Goal: Obtain resource: Download file/media

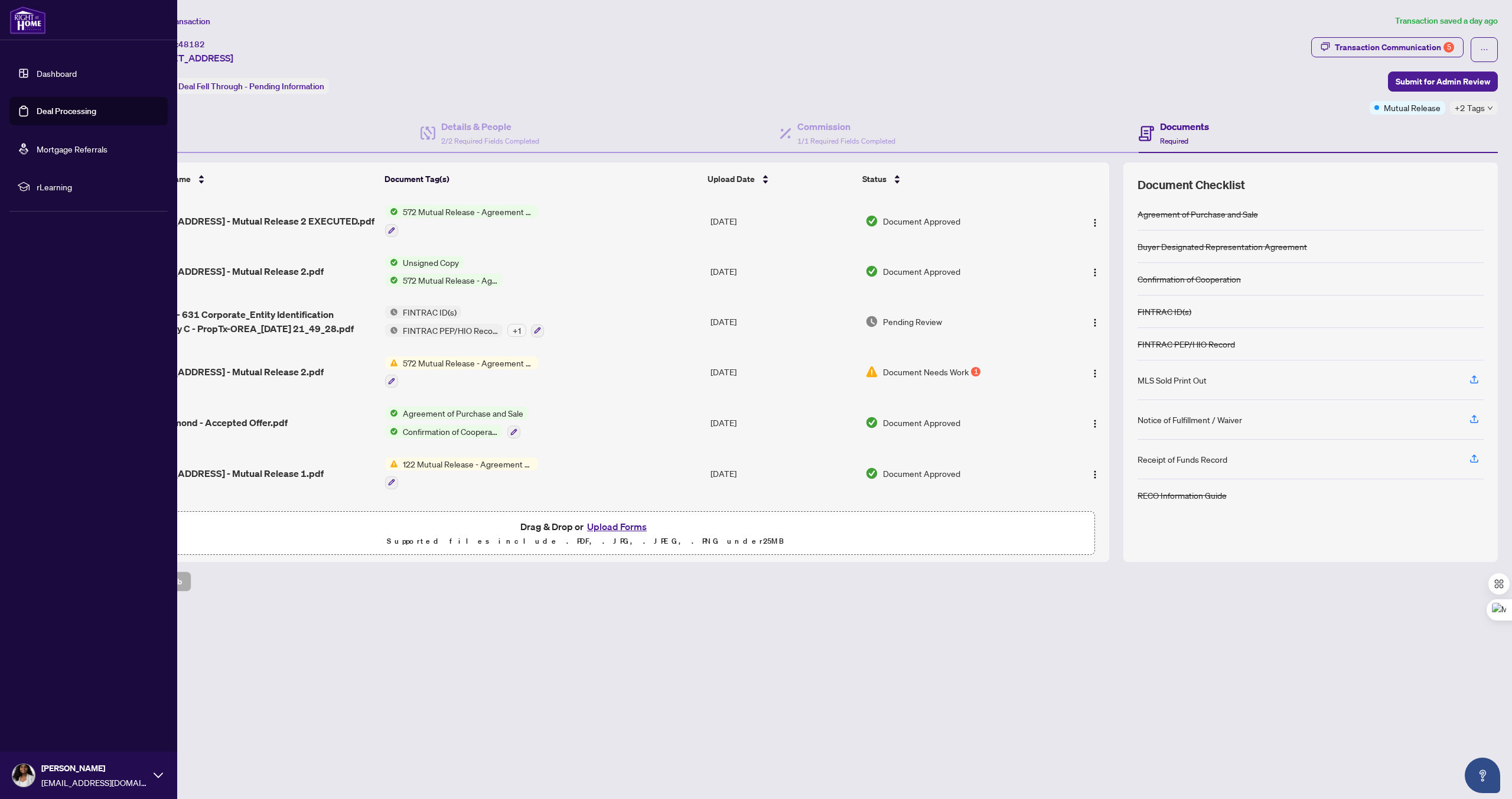
click at [47, 114] on link "Deal Processing" at bounding box center [66, 110] width 59 height 10
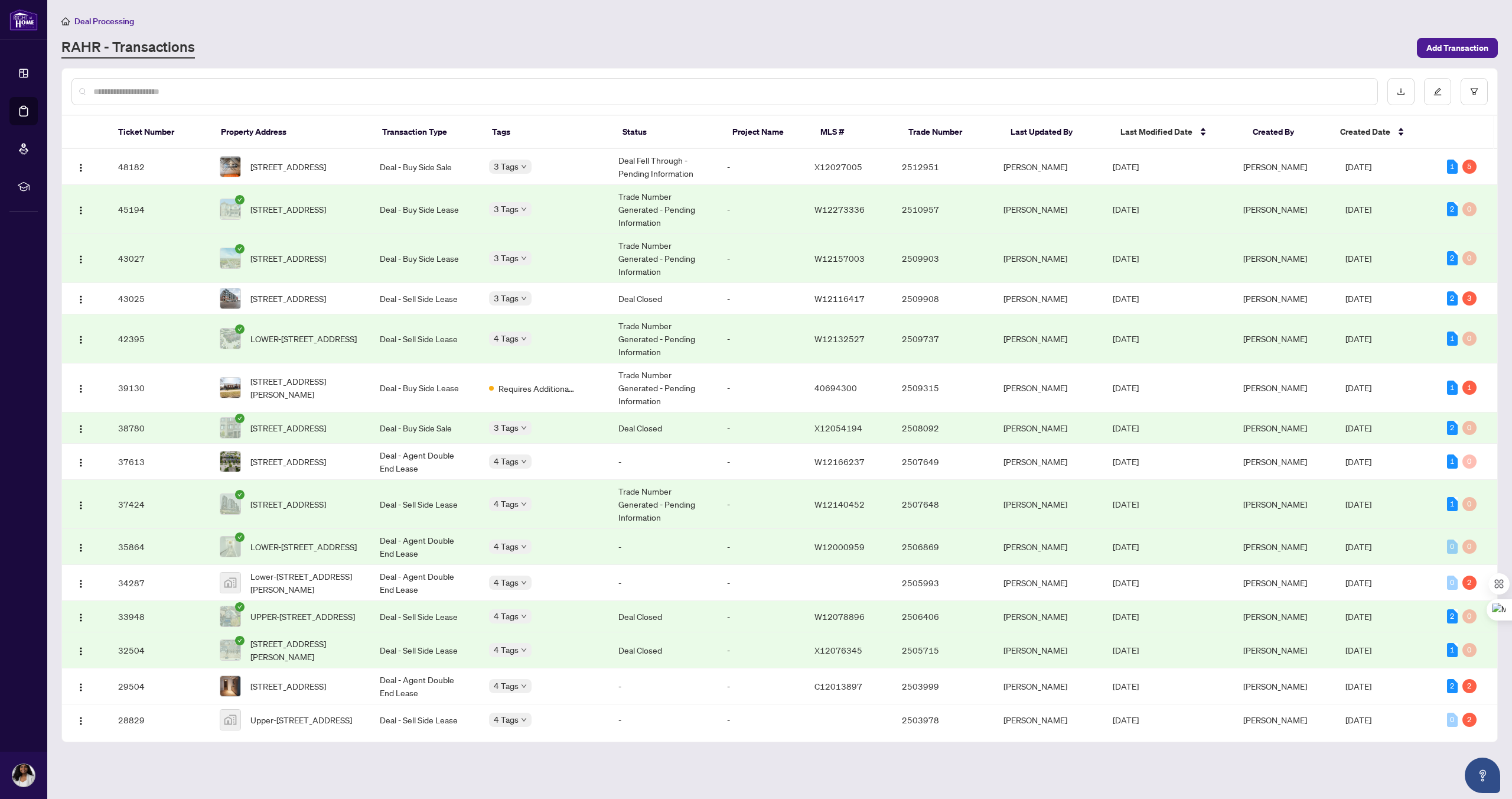
click at [132, 210] on td "45194" at bounding box center [159, 210] width 102 height 49
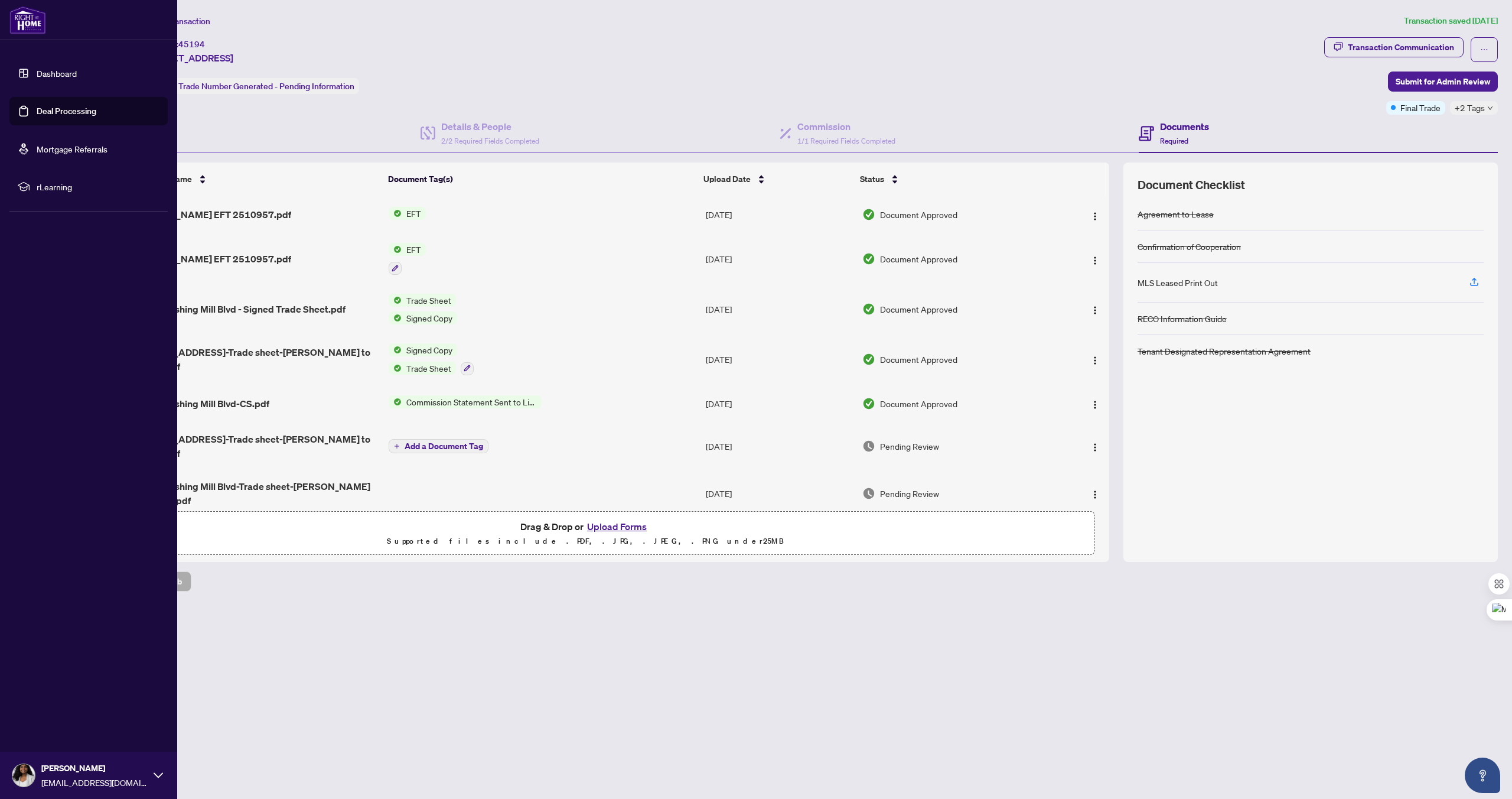
click at [49, 115] on link "Deal Processing" at bounding box center [66, 110] width 59 height 10
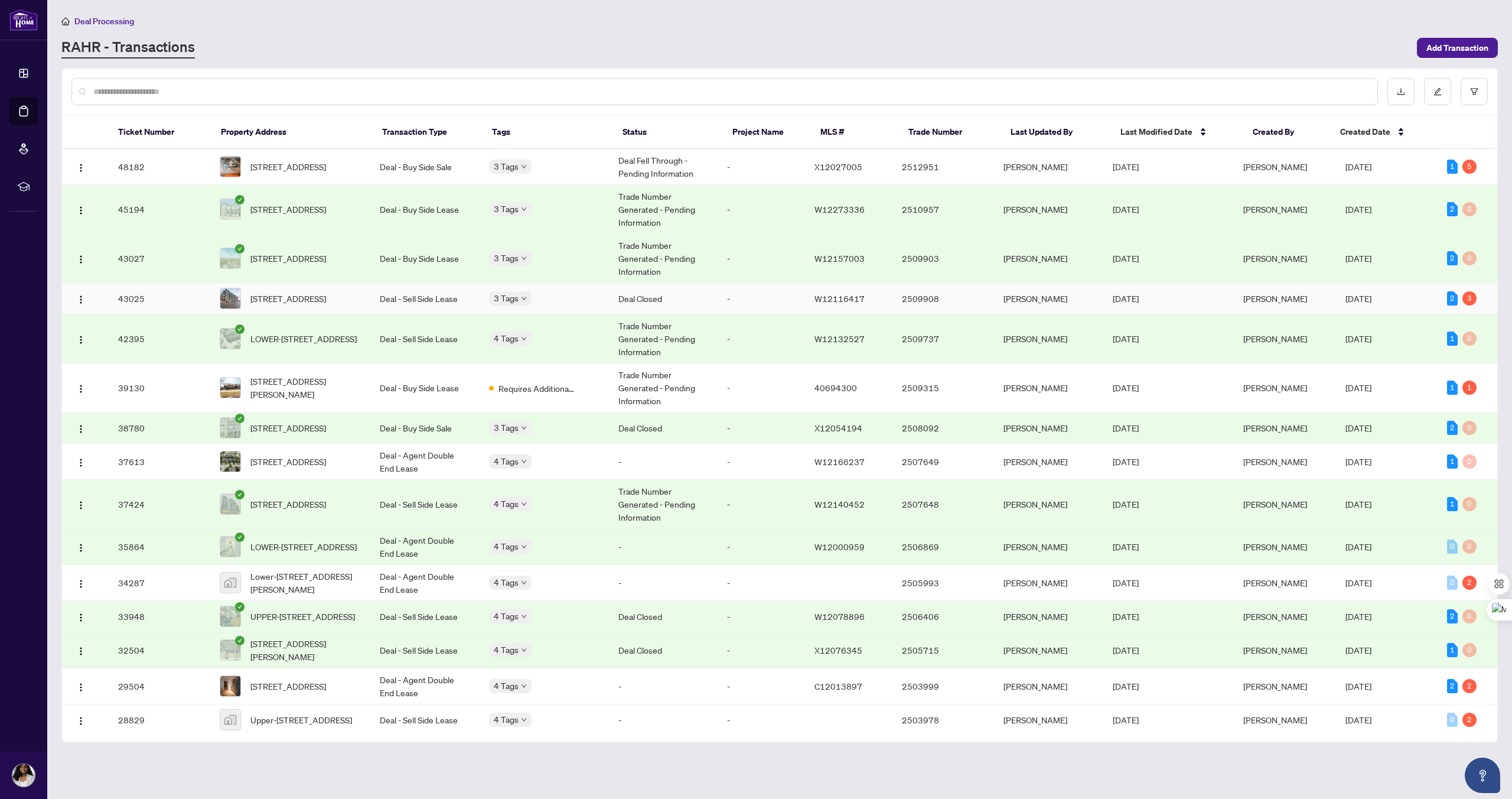
click at [140, 302] on td "43025" at bounding box center [159, 299] width 102 height 31
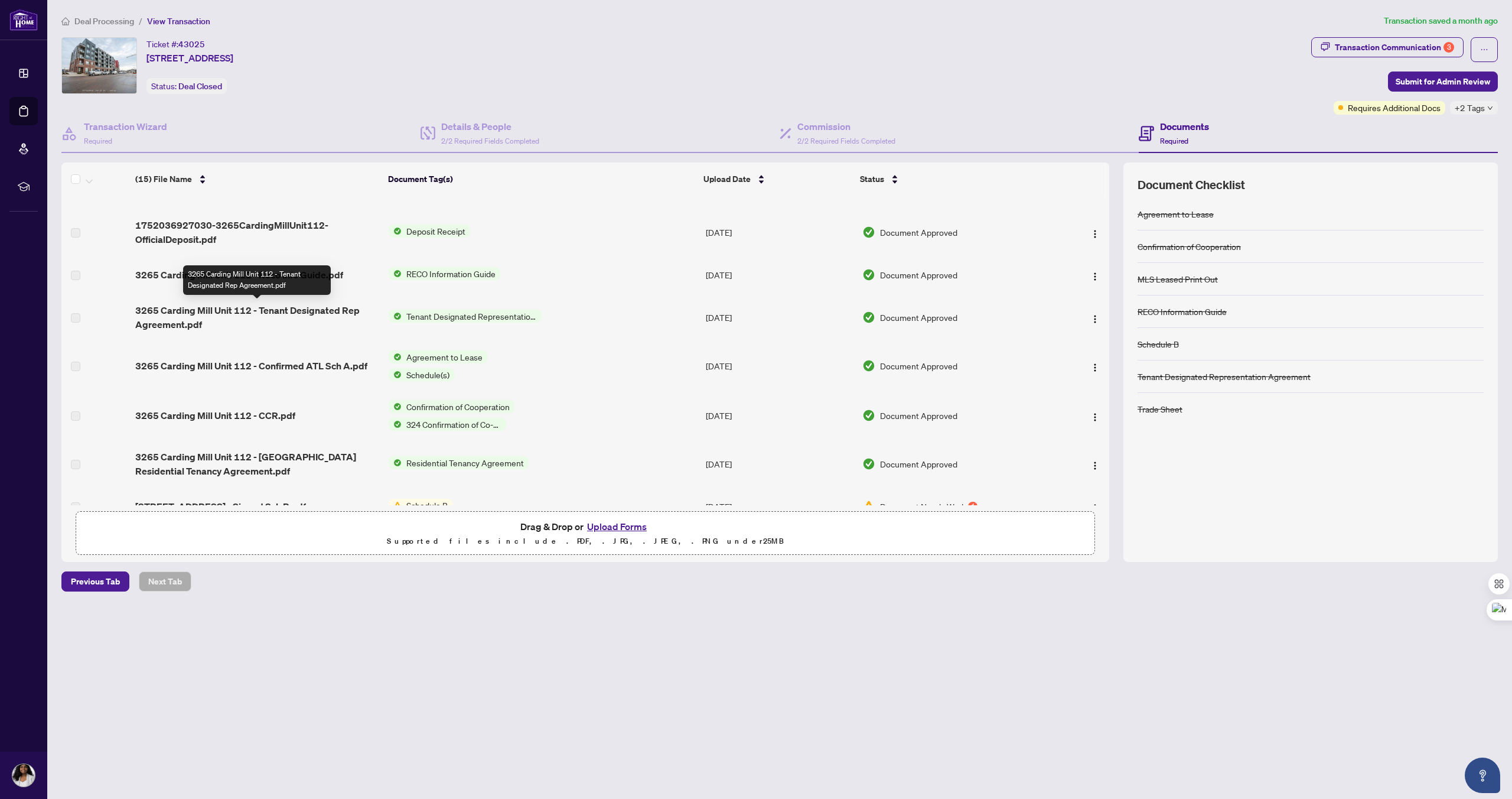
scroll to position [370, 0]
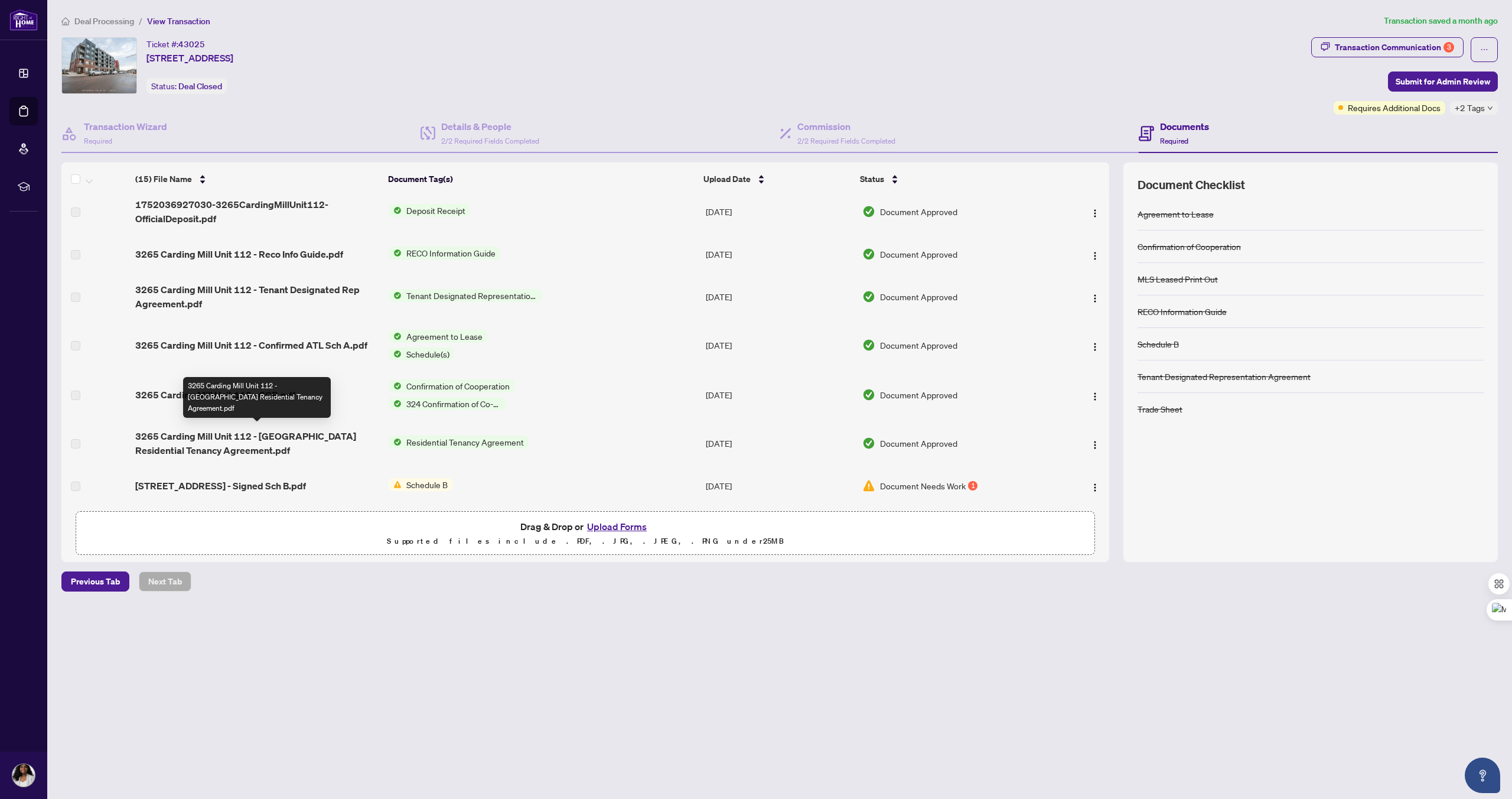
click at [176, 438] on span "3265 Carding Mill Unit 112 - [GEOGRAPHIC_DATA] Residential Tenancy Agreement.pdf" at bounding box center [257, 443] width 244 height 28
click at [1487, 55] on span "button" at bounding box center [1484, 50] width 8 height 19
click at [1450, 74] on span "Transaction Permissions" at bounding box center [1443, 75] width 90 height 13
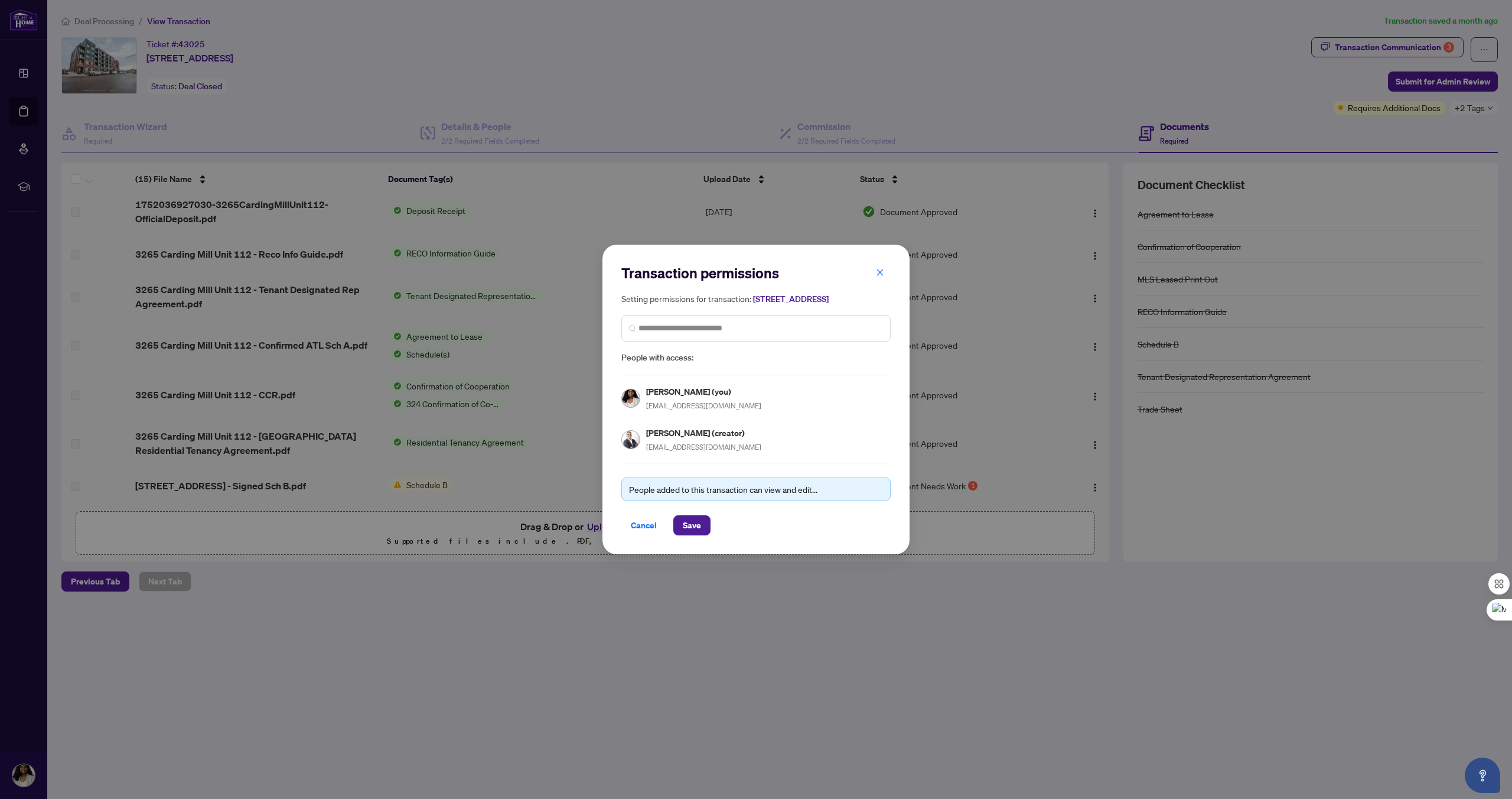
click at [697, 408] on span "[EMAIL_ADDRESS][DOMAIN_NAME]" at bounding box center [704, 405] width 115 height 9
click at [881, 269] on icon "close" at bounding box center [880, 272] width 7 height 7
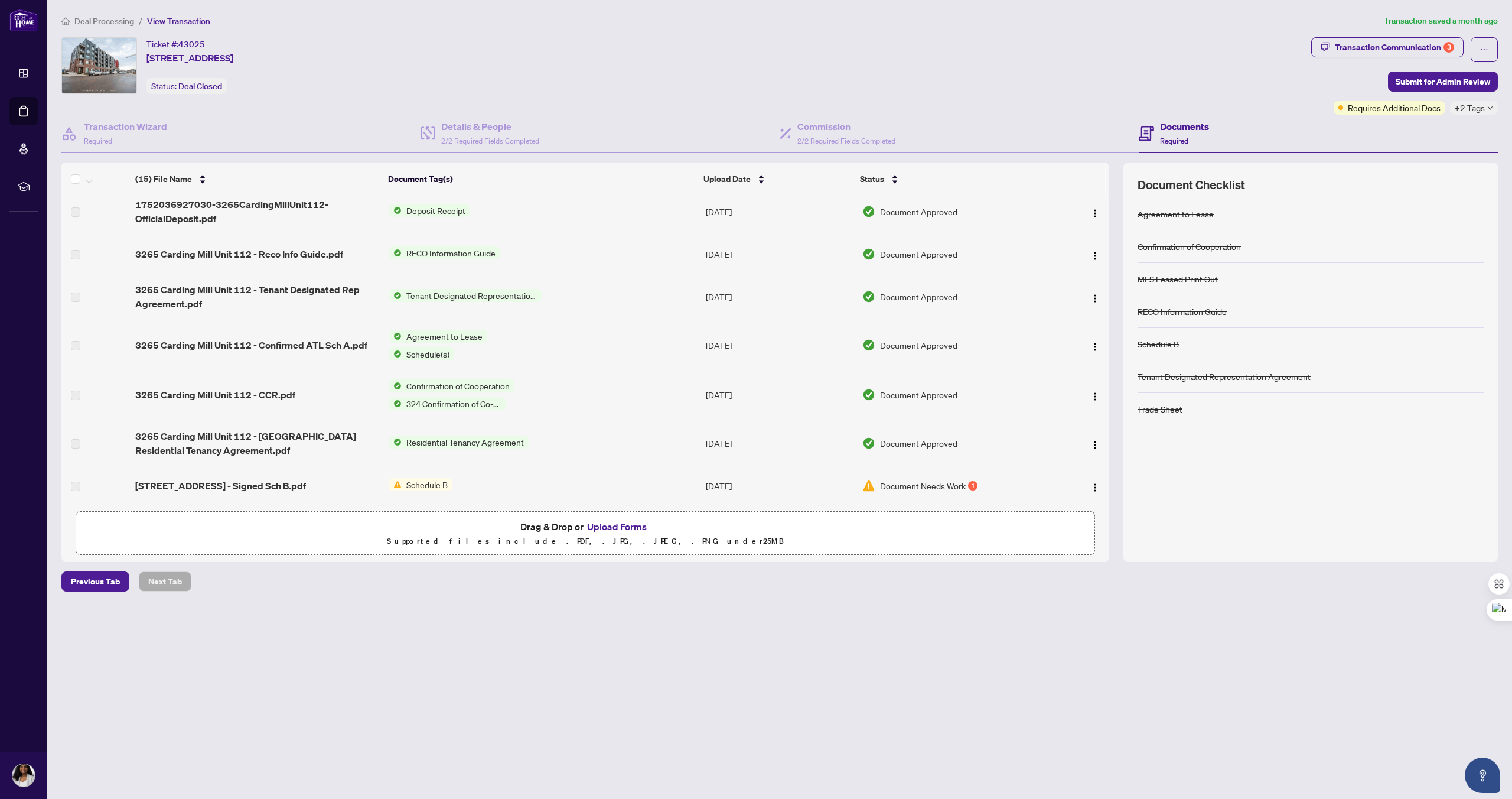
click at [902, 706] on main "Deal Processing / View Transaction Transaction saved a month ago Ticket #: 4302…" at bounding box center [780, 399] width 1465 height 799
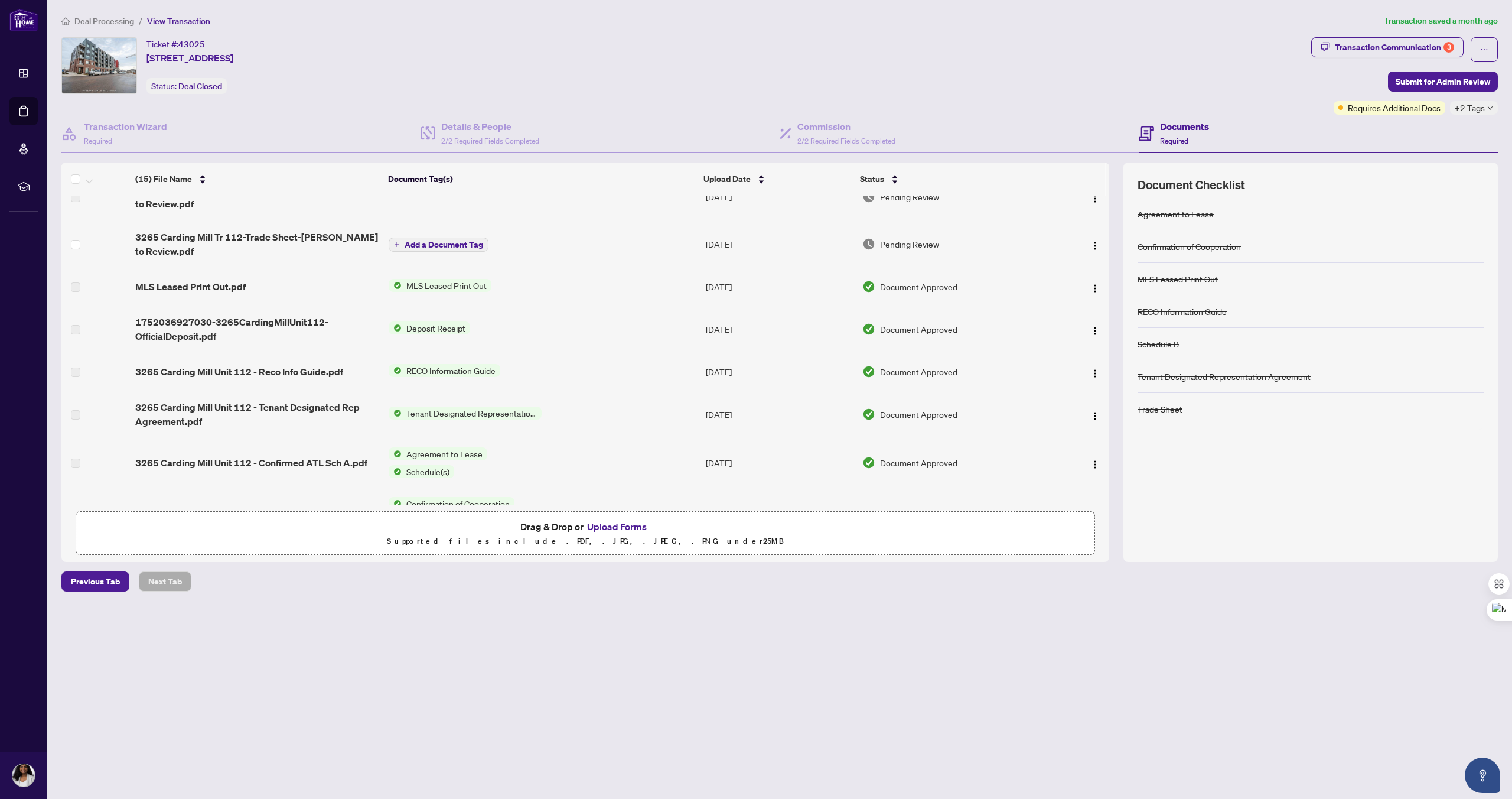
scroll to position [256, 0]
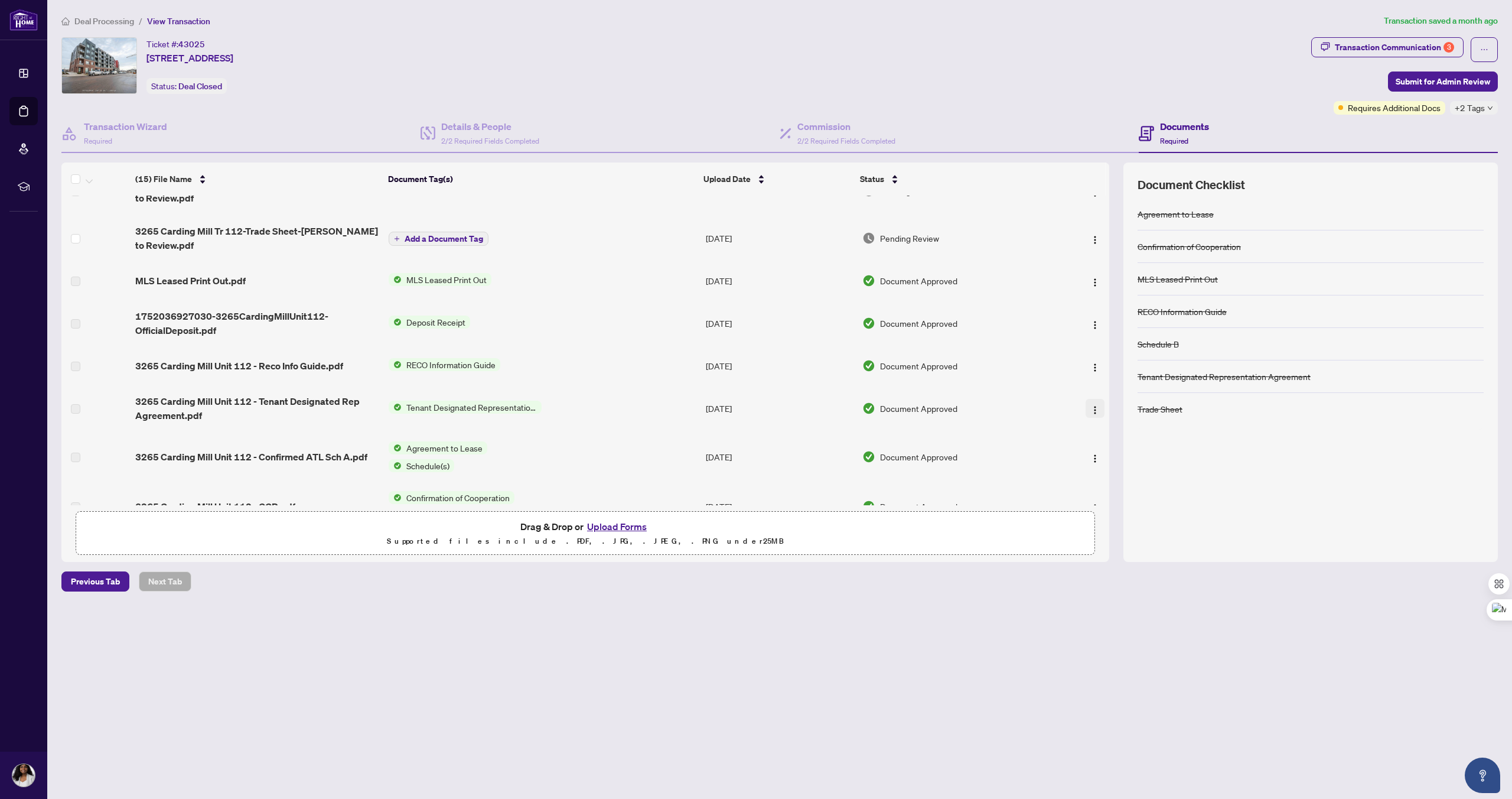
click at [1092, 413] on img "button" at bounding box center [1095, 410] width 9 height 9
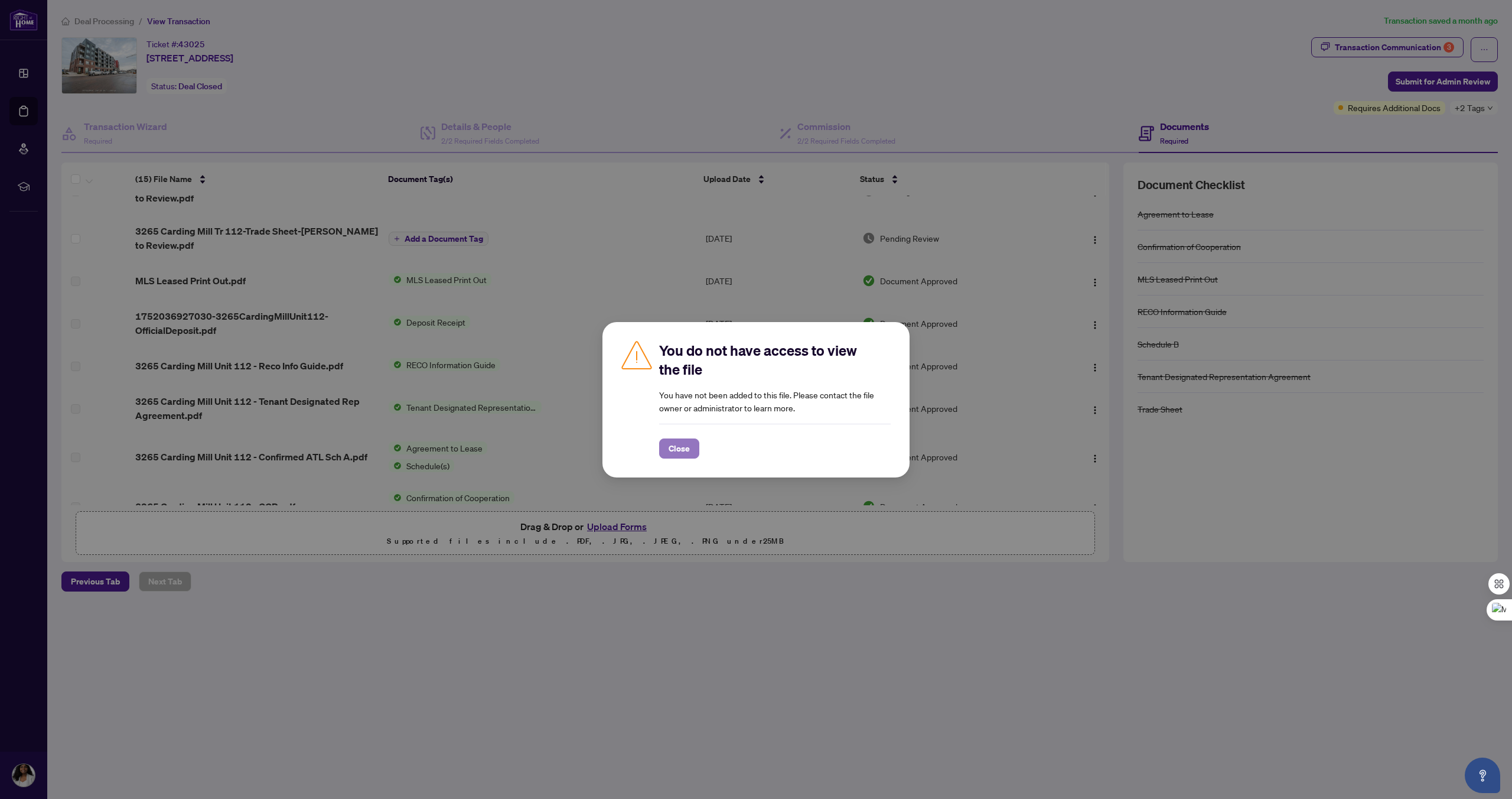
click at [682, 450] on span "Close" at bounding box center [679, 448] width 21 height 19
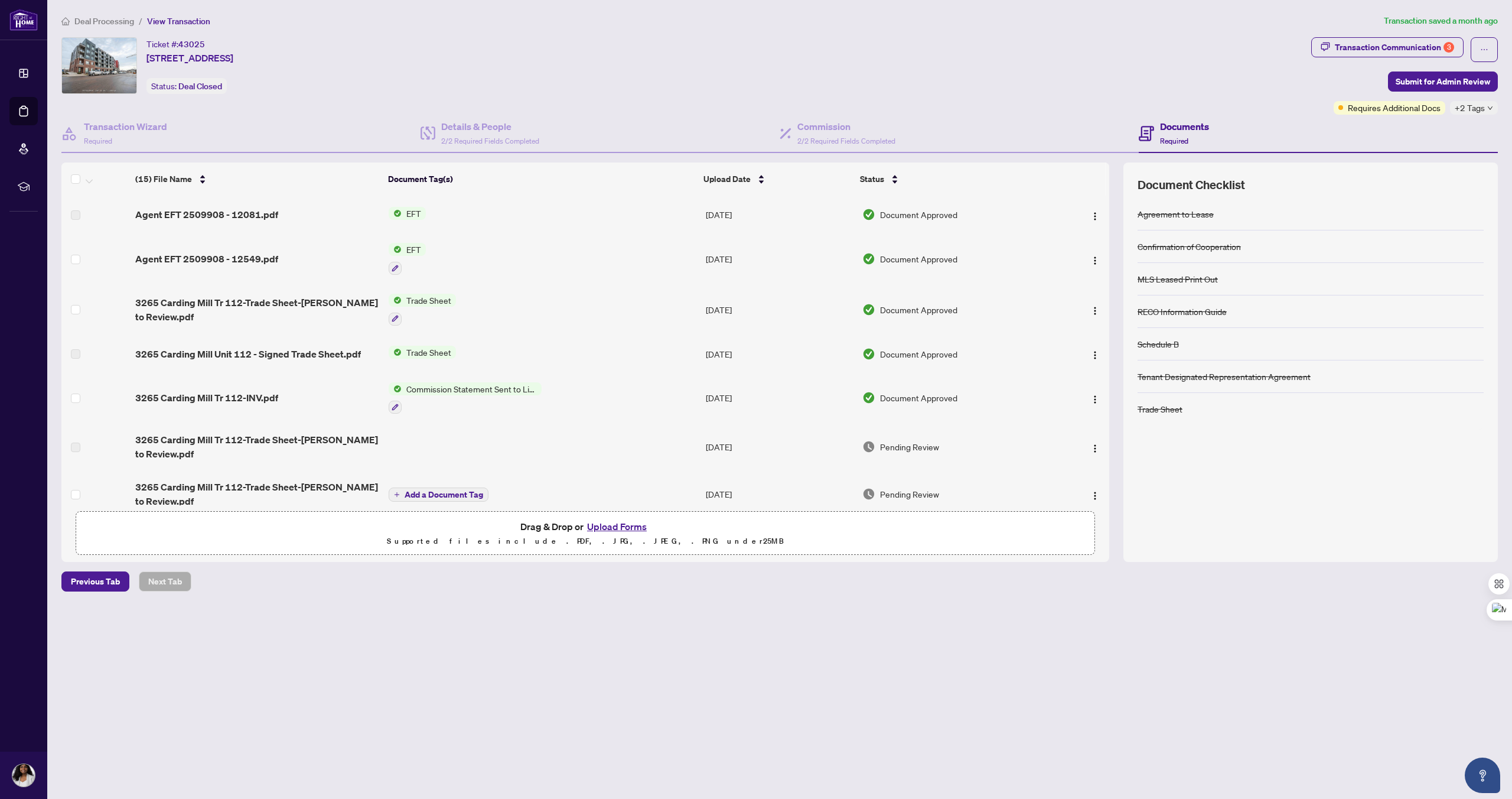
scroll to position [370, 0]
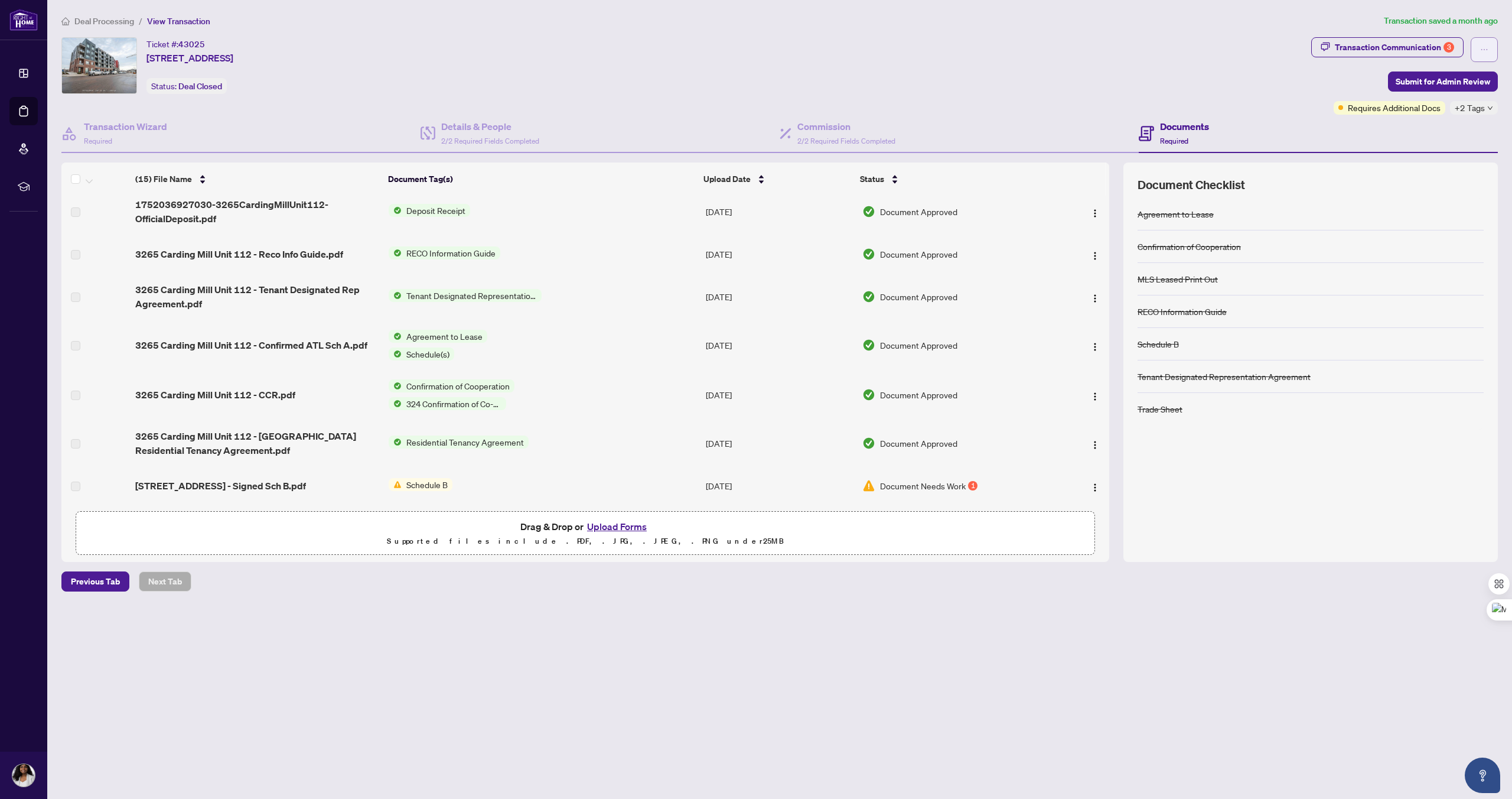
click at [1478, 50] on button "button" at bounding box center [1484, 50] width 27 height 25
click at [1461, 74] on span "Transaction Permissions" at bounding box center [1443, 75] width 90 height 13
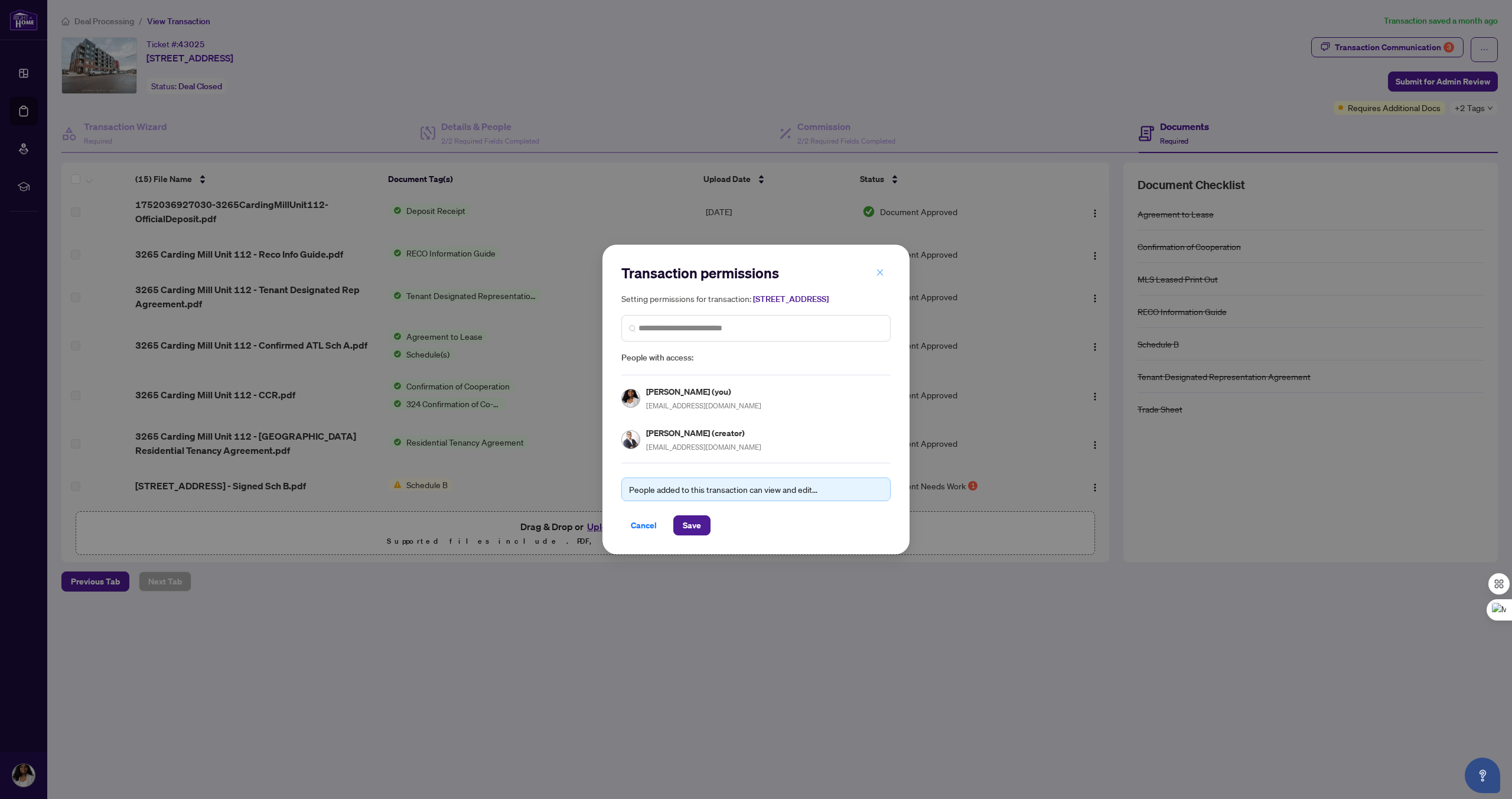
click at [879, 270] on icon "close" at bounding box center [879, 272] width 8 height 8
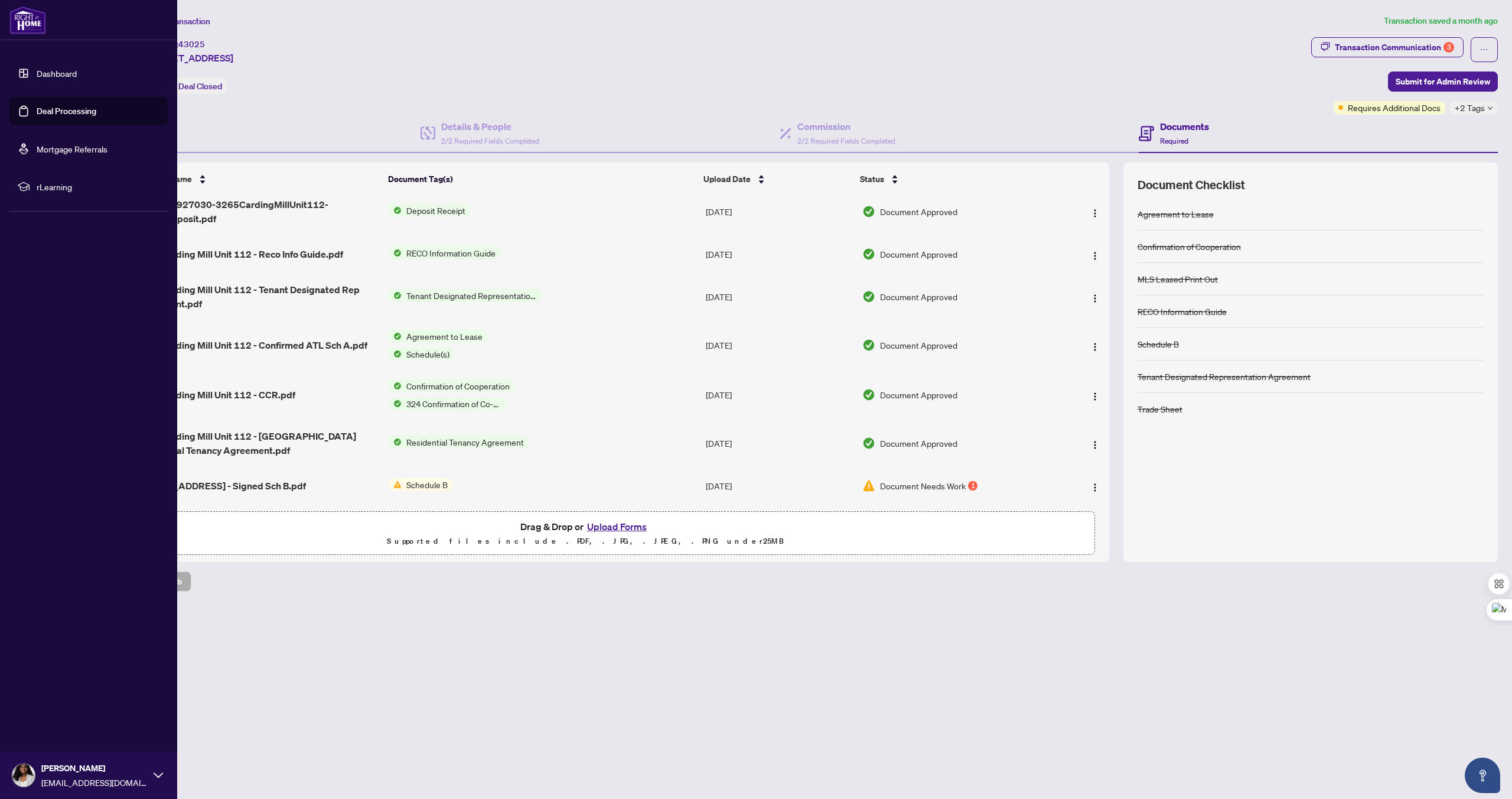
click at [63, 117] on link "Deal Processing" at bounding box center [66, 110] width 59 height 10
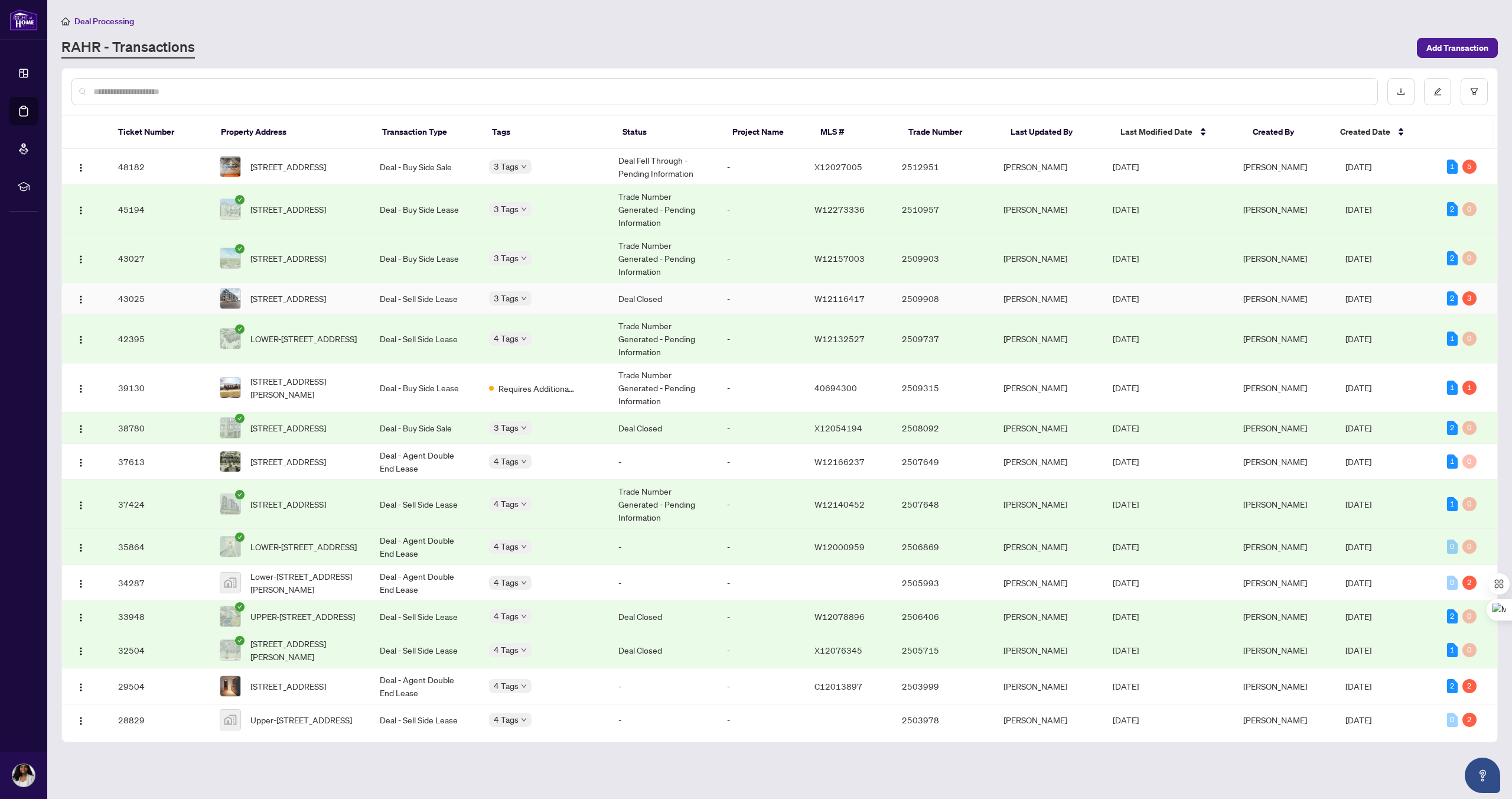
click at [135, 300] on td "43025" at bounding box center [159, 299] width 102 height 31
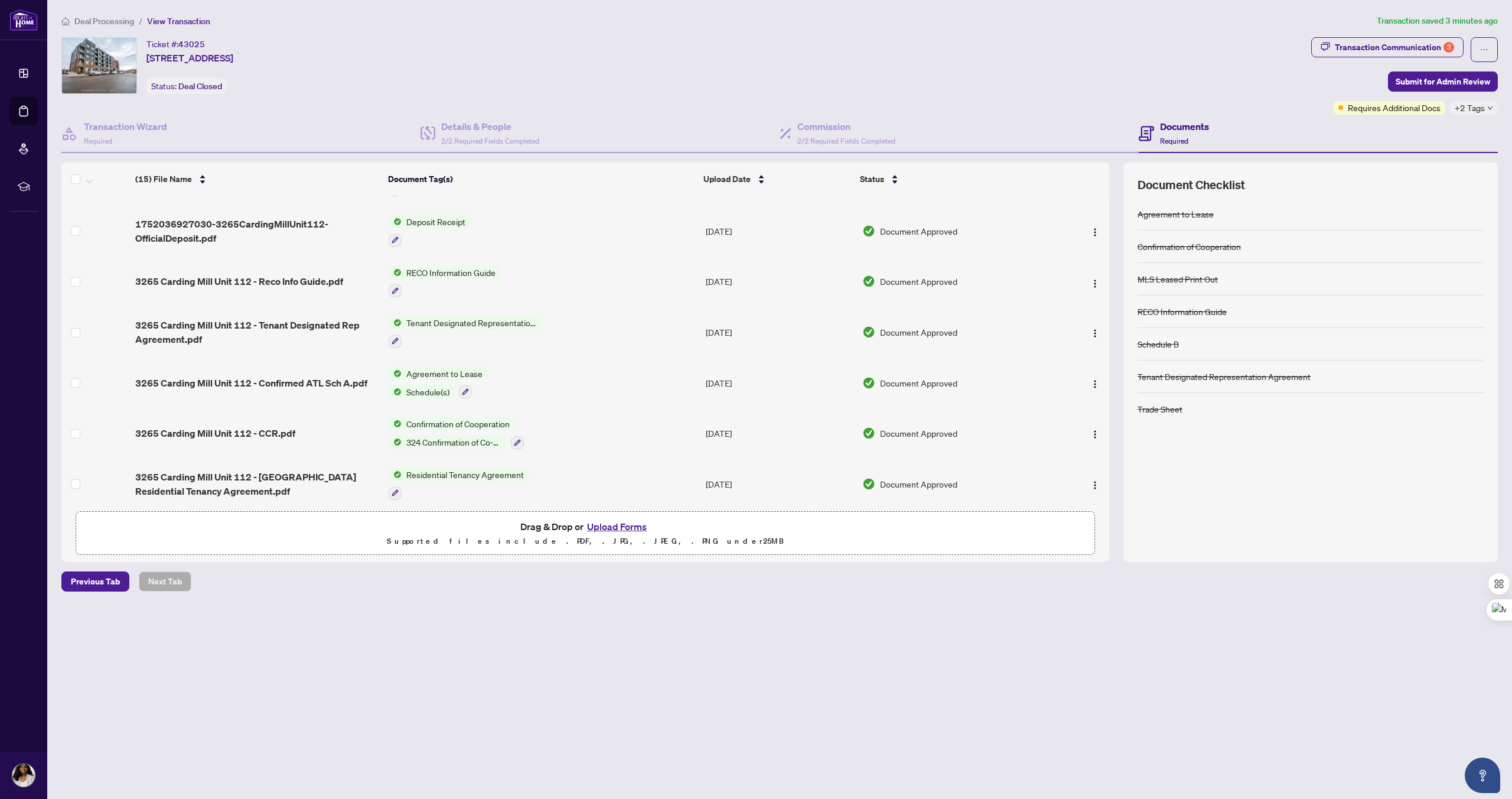
scroll to position [352, 0]
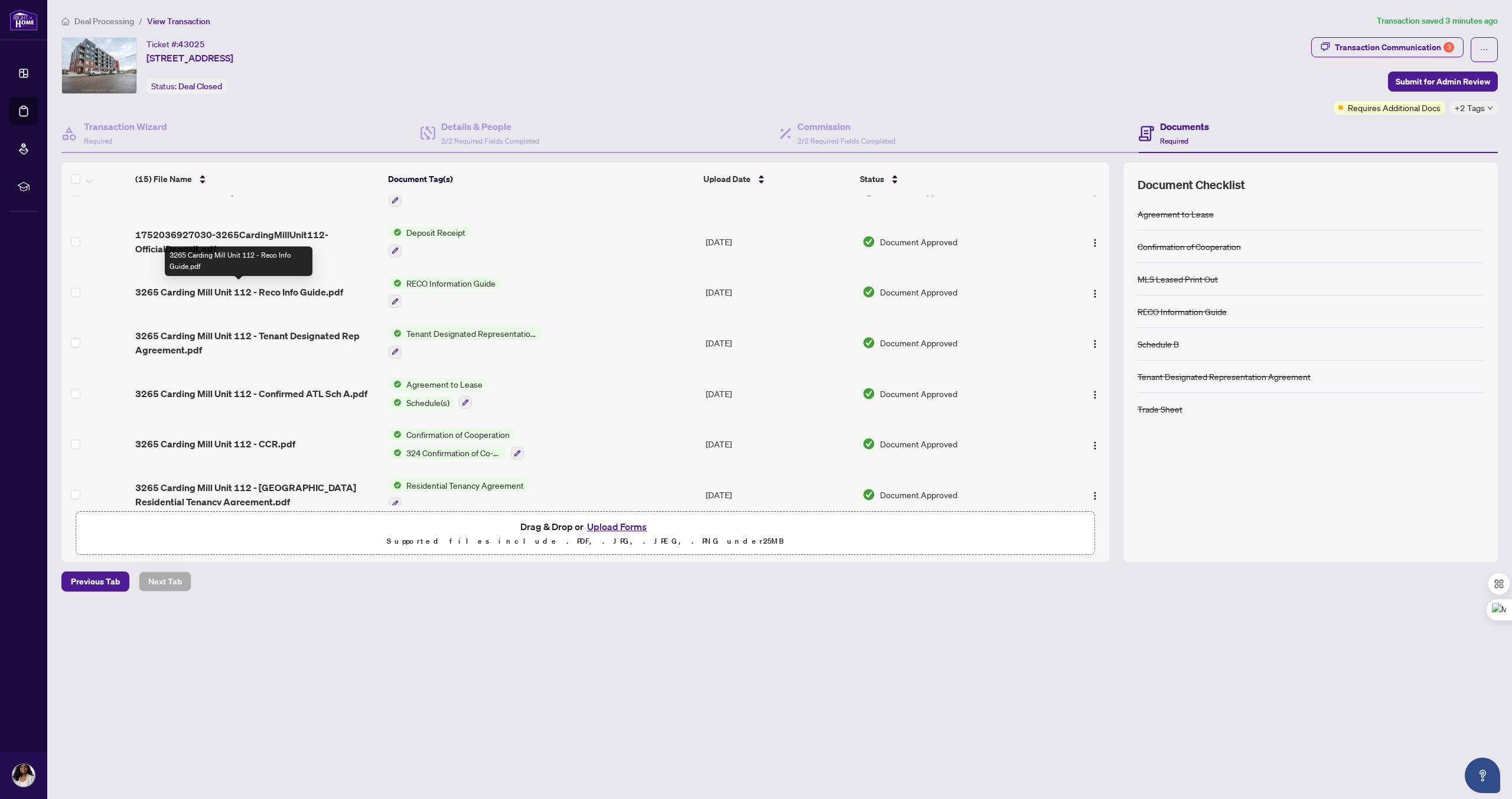
click at [169, 293] on span "3265 Carding Mill Unit 112 - Reco Info Guide.pdf" at bounding box center [239, 291] width 208 height 14
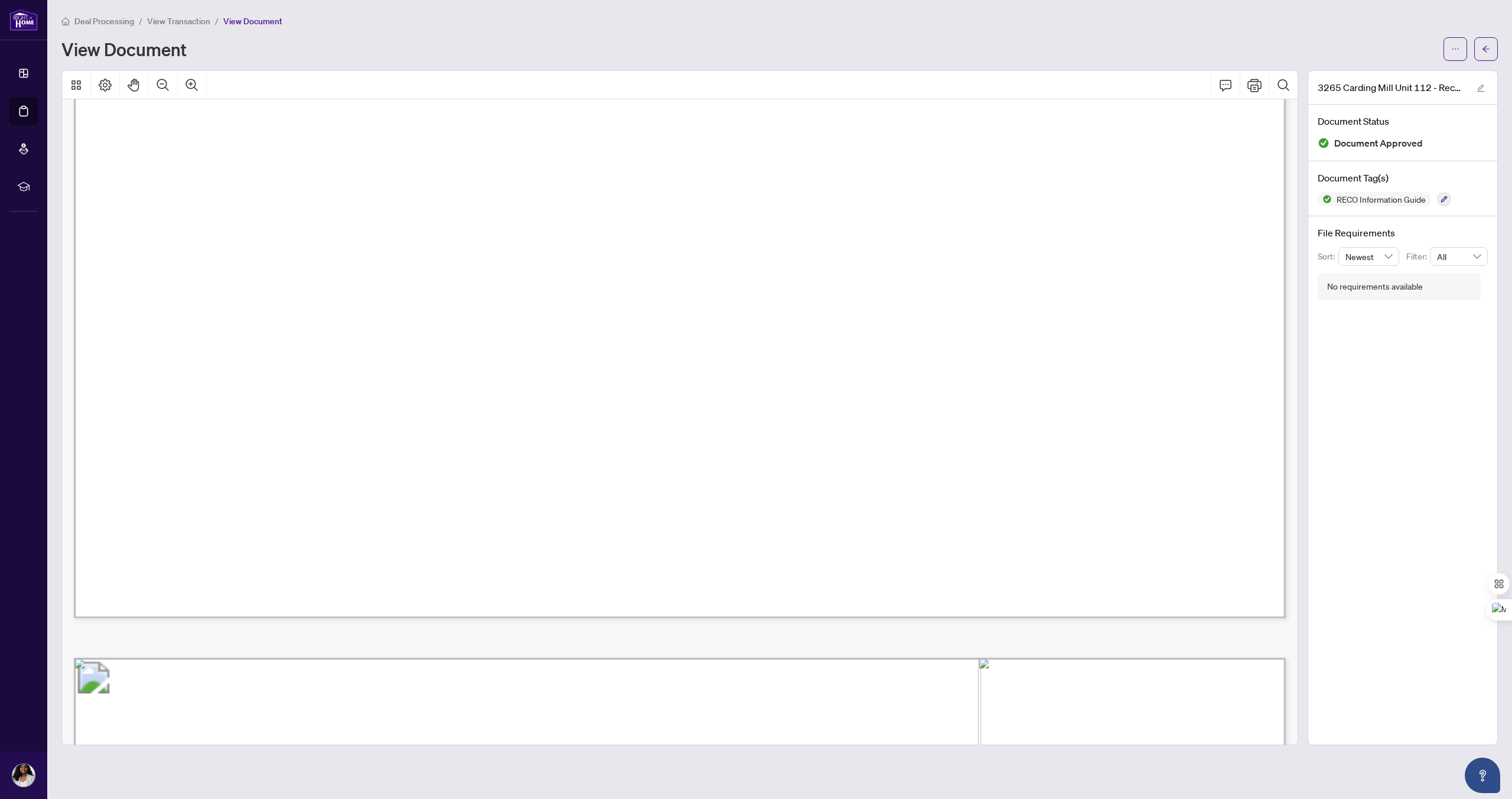
scroll to position [10392, 0]
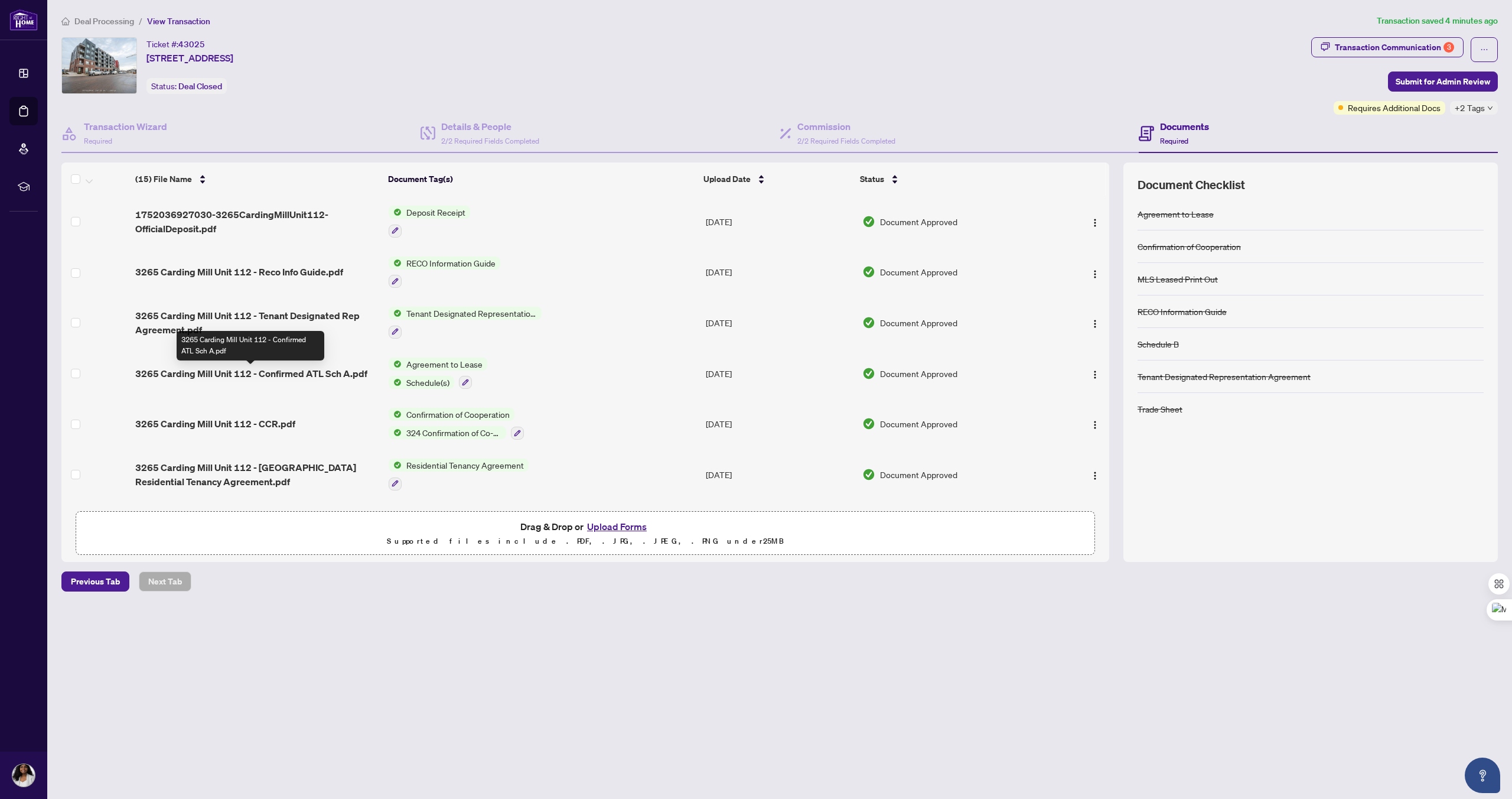
scroll to position [373, 0]
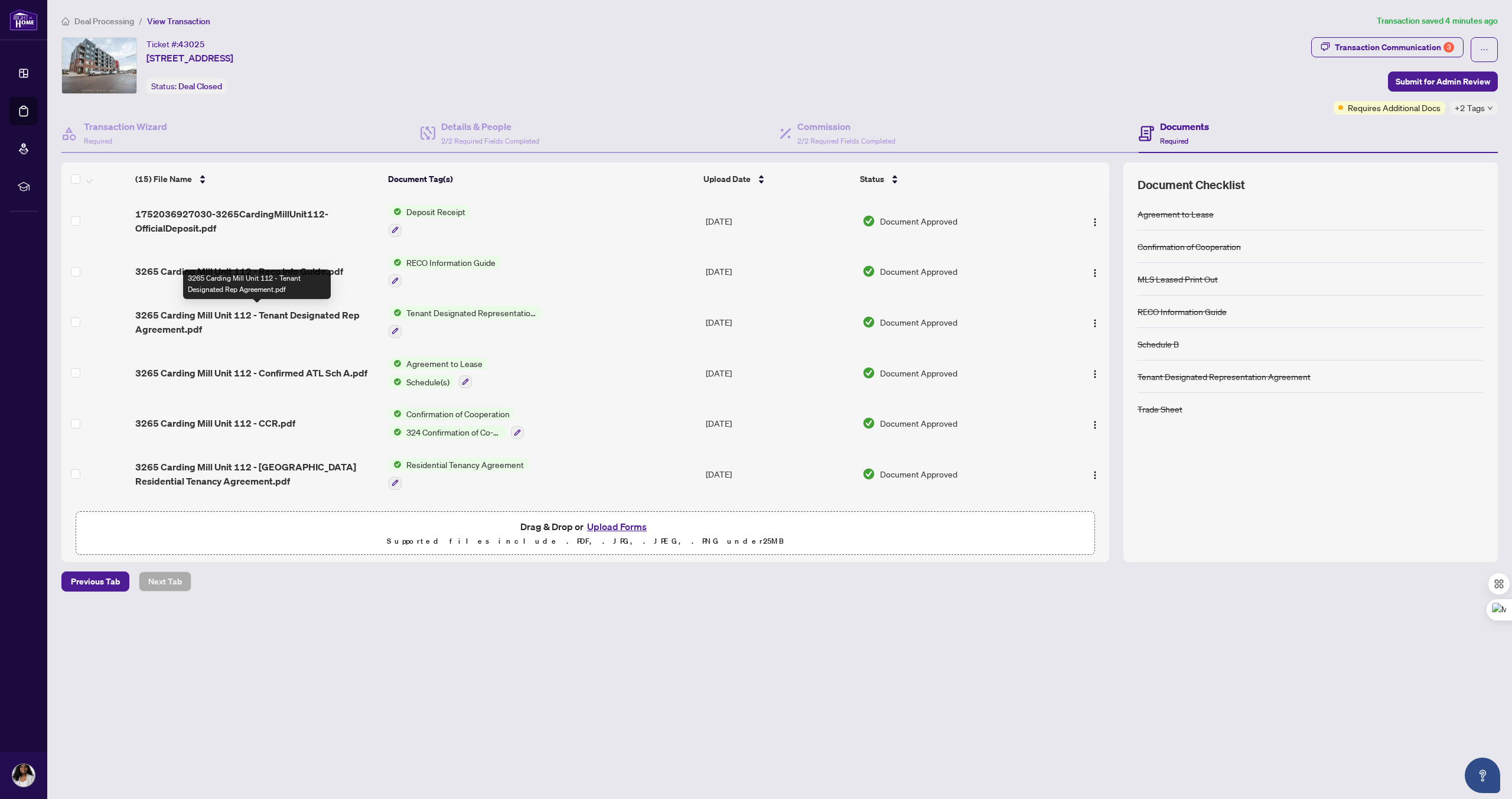
click at [179, 317] on span "3265 Carding Mill Unit 112 - Tenant Designated Rep Agreement.pdf" at bounding box center [257, 322] width 244 height 28
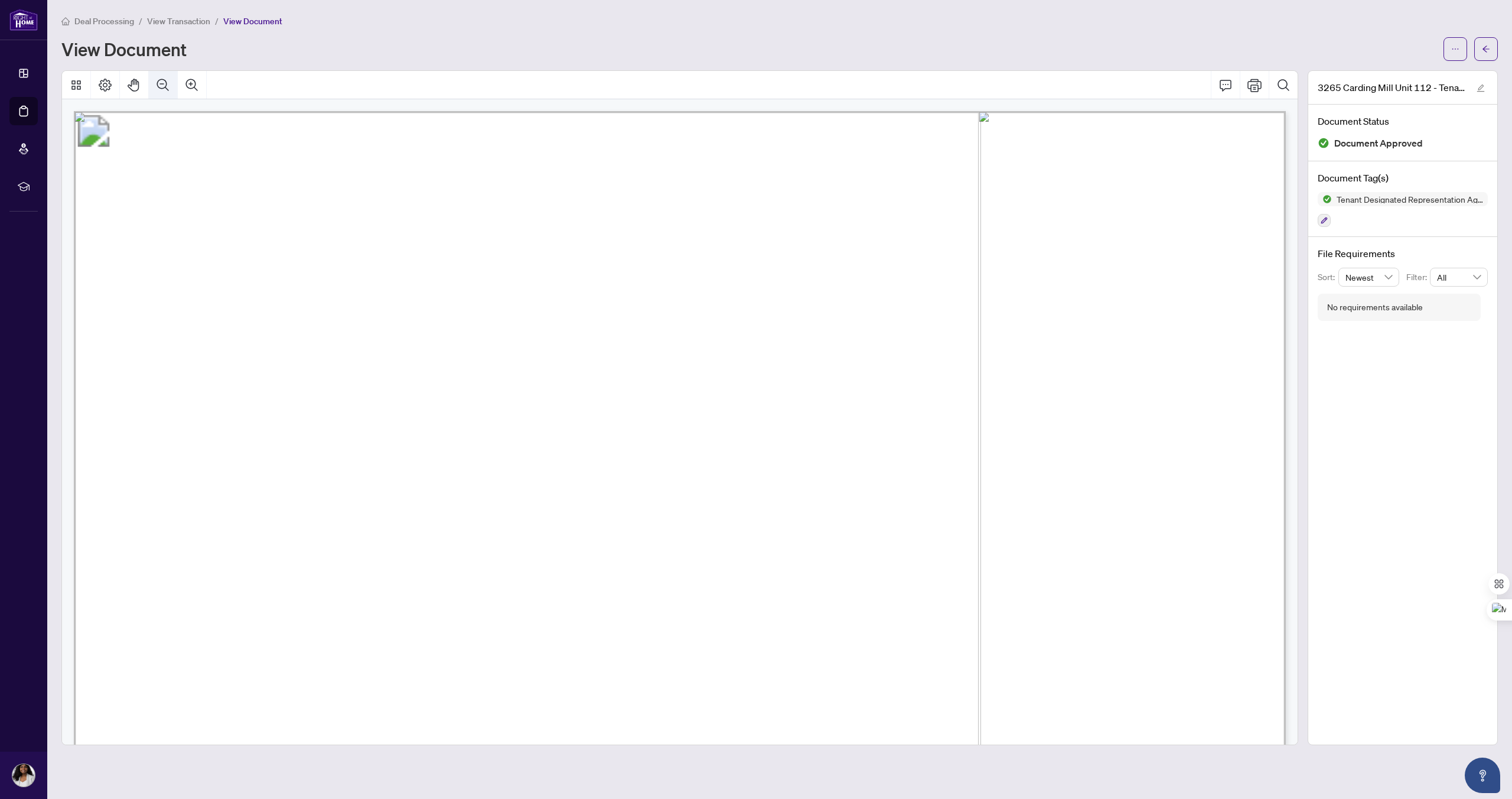
click at [165, 85] on icon "Zoom Out" at bounding box center [162, 85] width 14 height 14
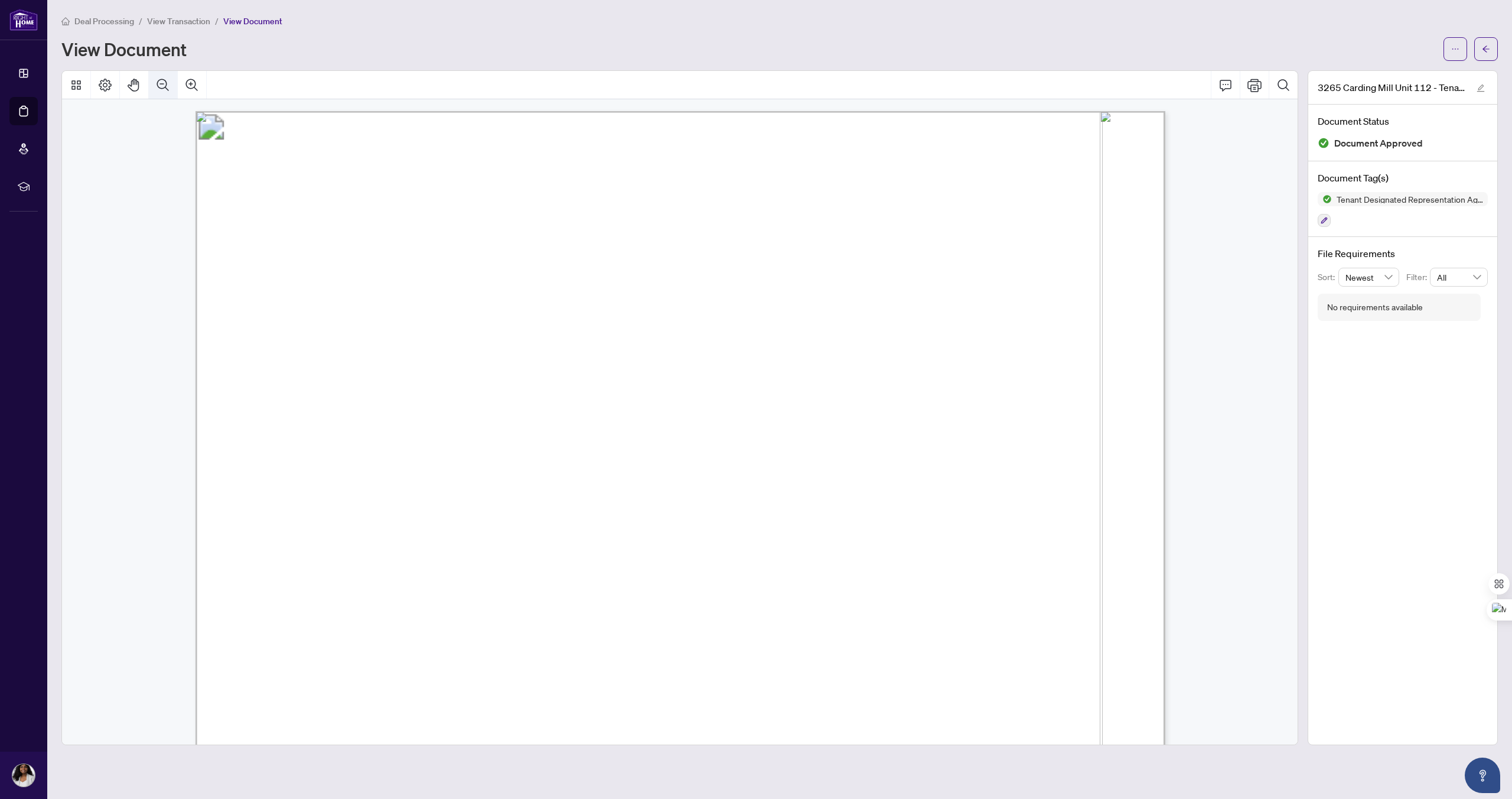
click at [165, 85] on icon "Zoom Out" at bounding box center [162, 85] width 14 height 14
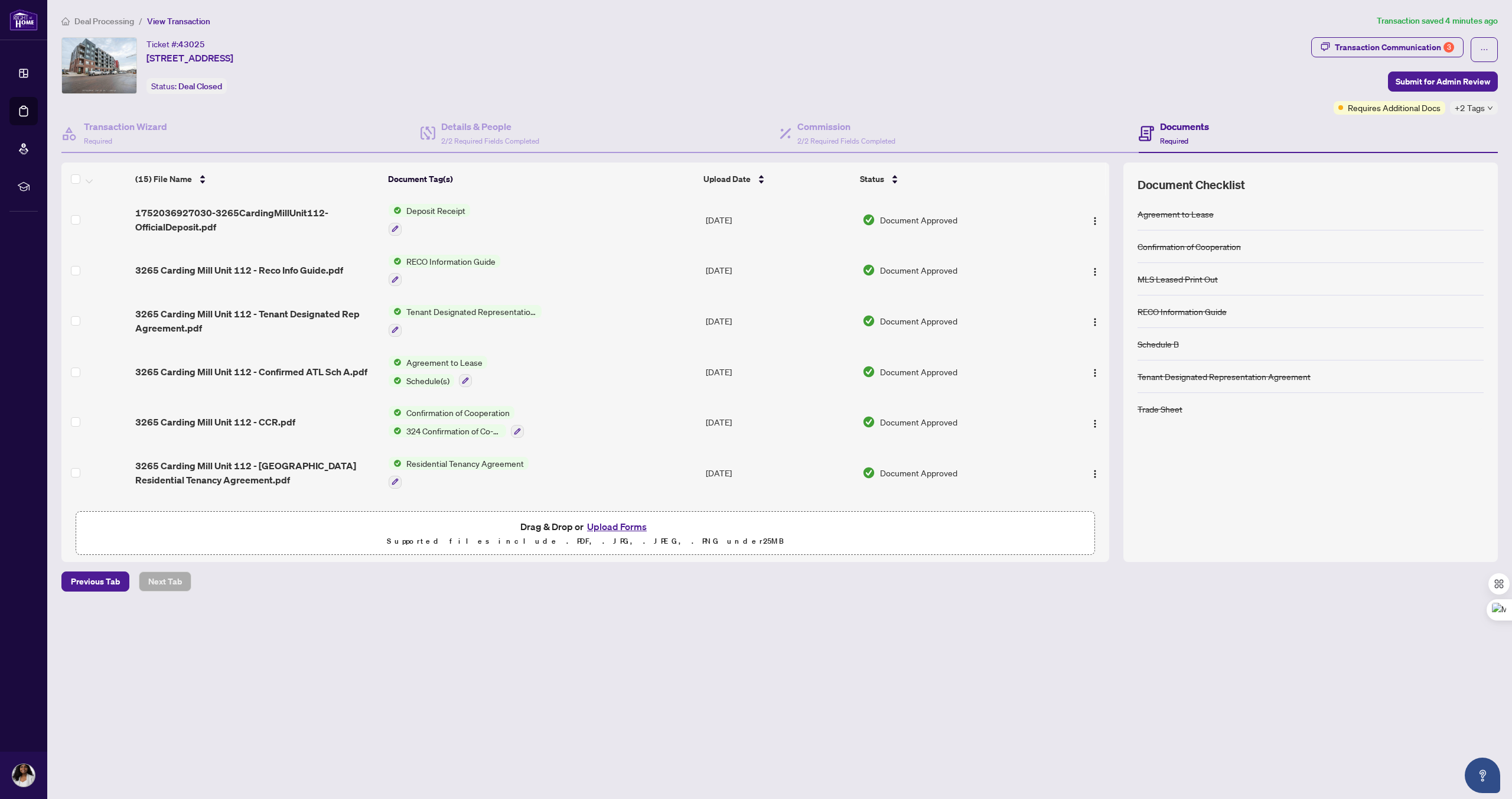
scroll to position [407, 0]
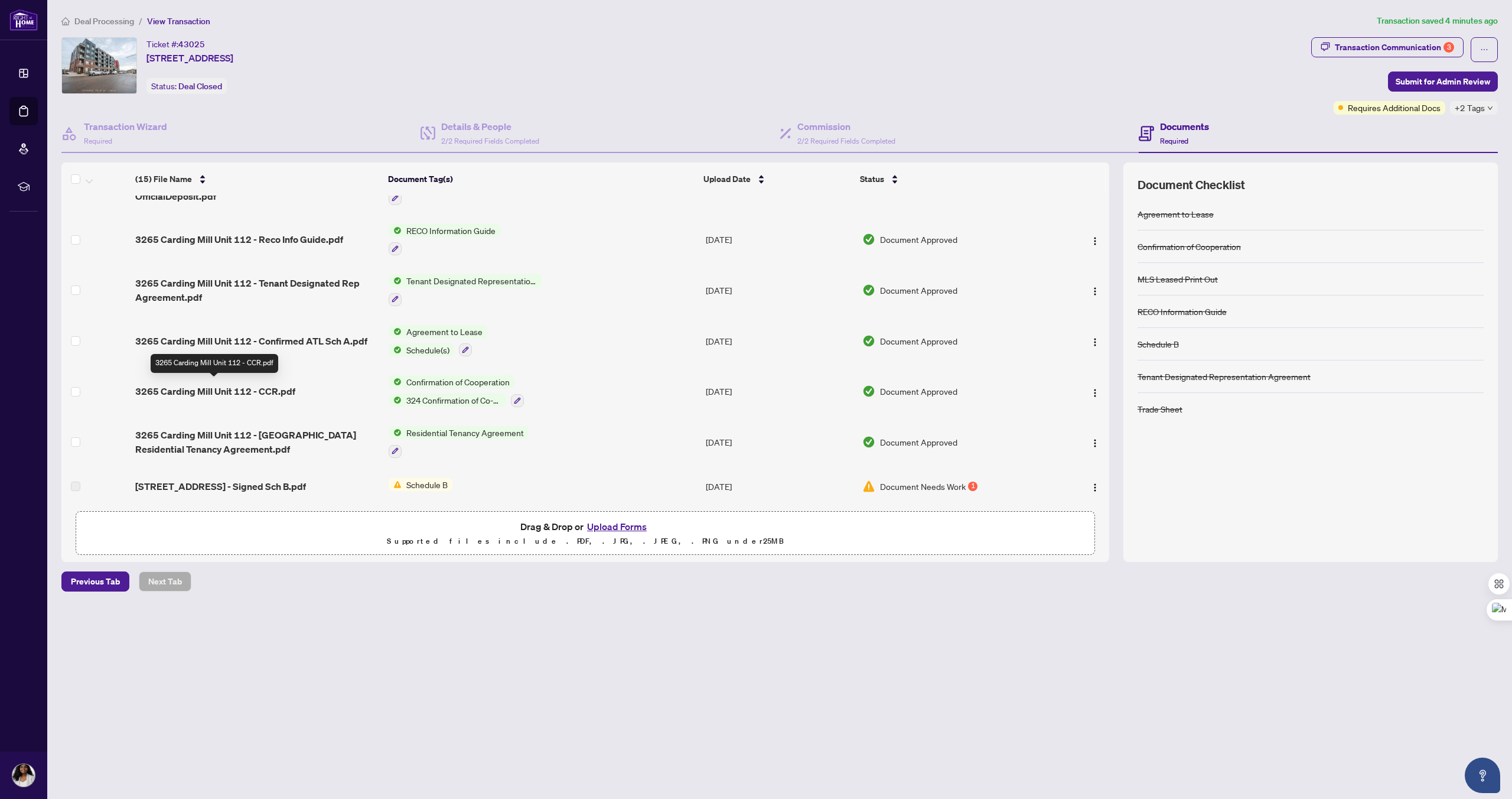
click at [208, 388] on span "3265 Carding Mill Unit 112 - CCR.pdf" at bounding box center [215, 391] width 160 height 14
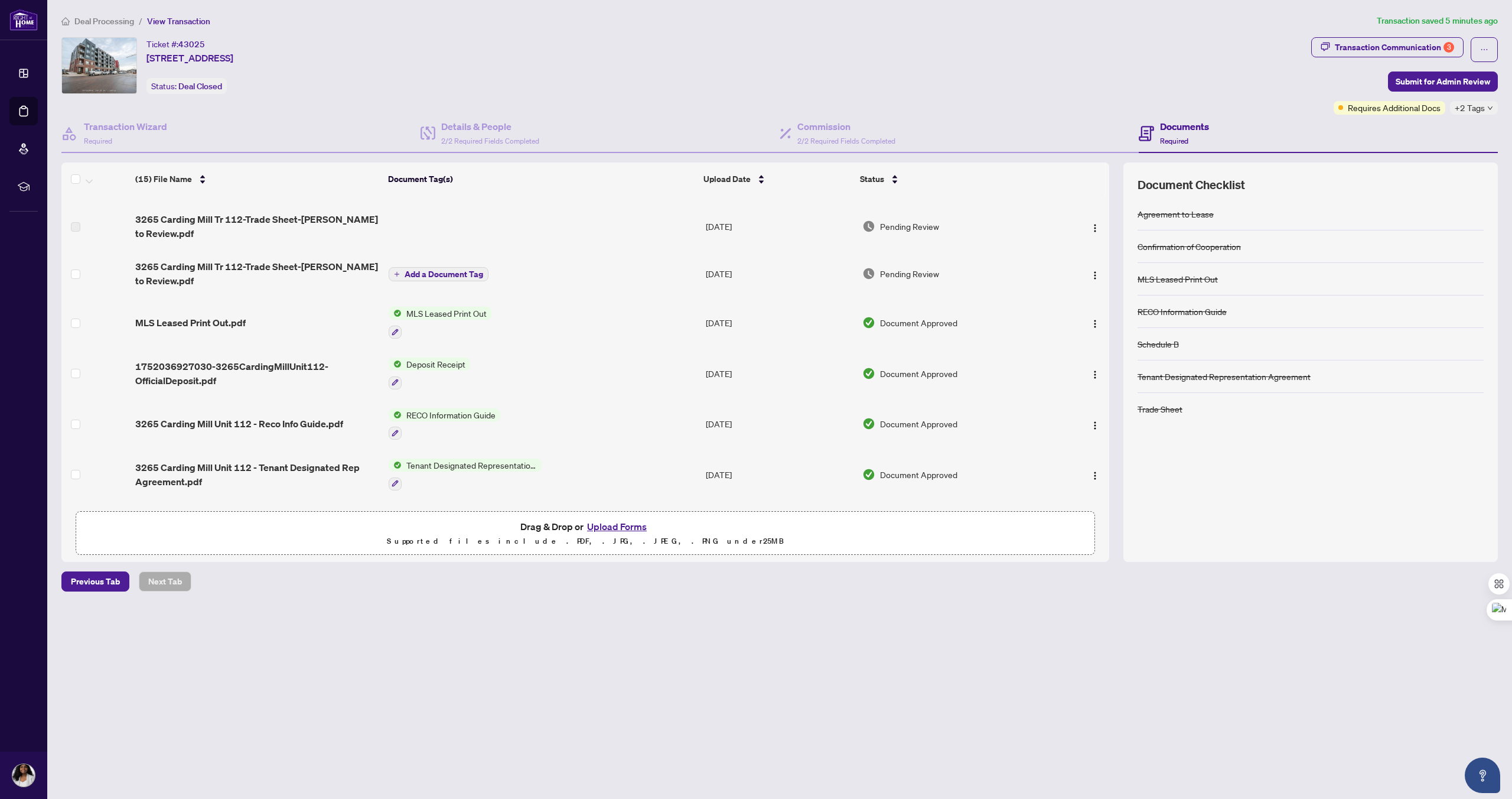
scroll to position [407, 0]
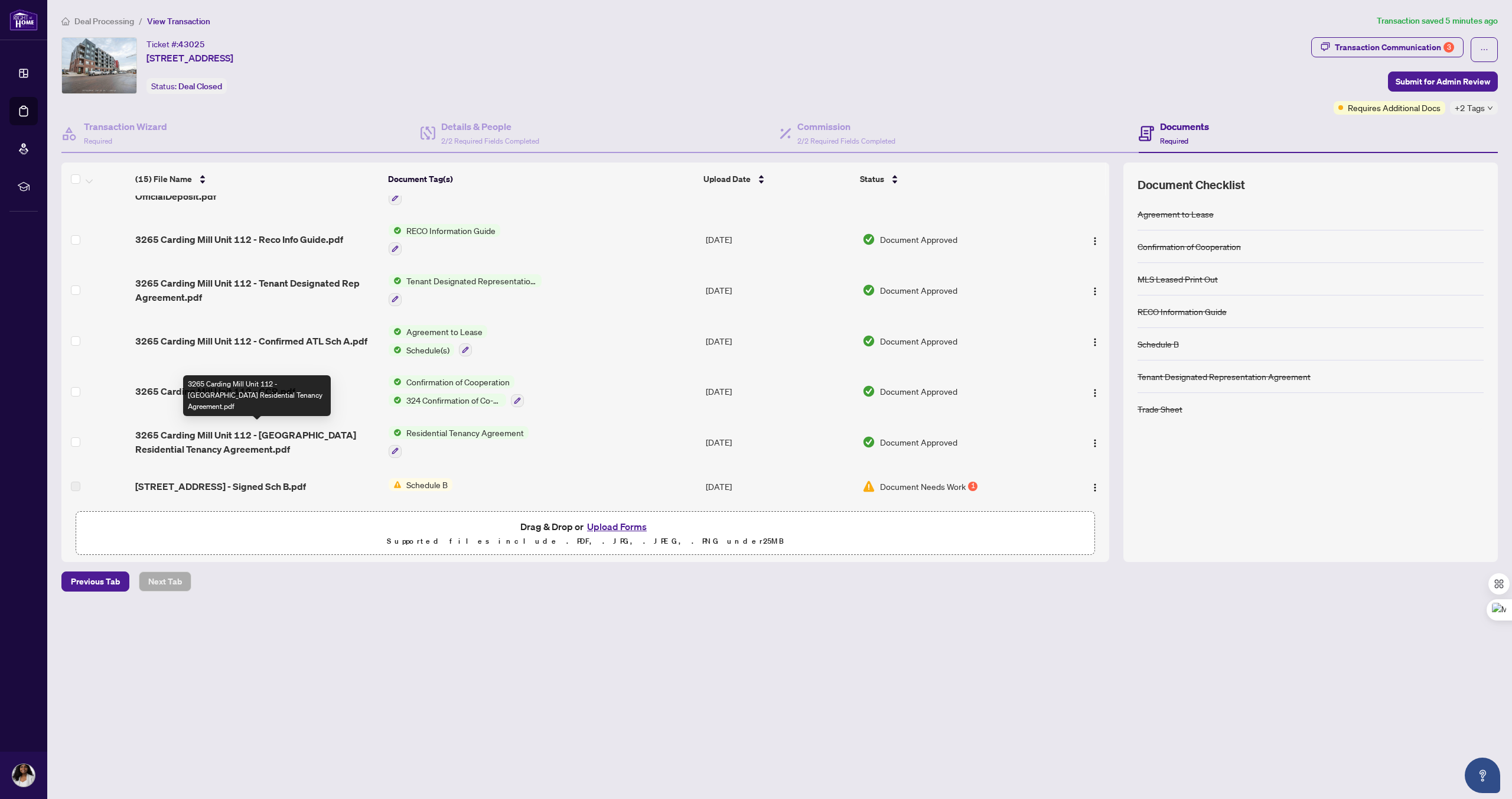
click at [177, 441] on span "3265 Carding Mill Unit 112 - [GEOGRAPHIC_DATA] Residential Tenancy Agreement.pdf" at bounding box center [257, 442] width 244 height 28
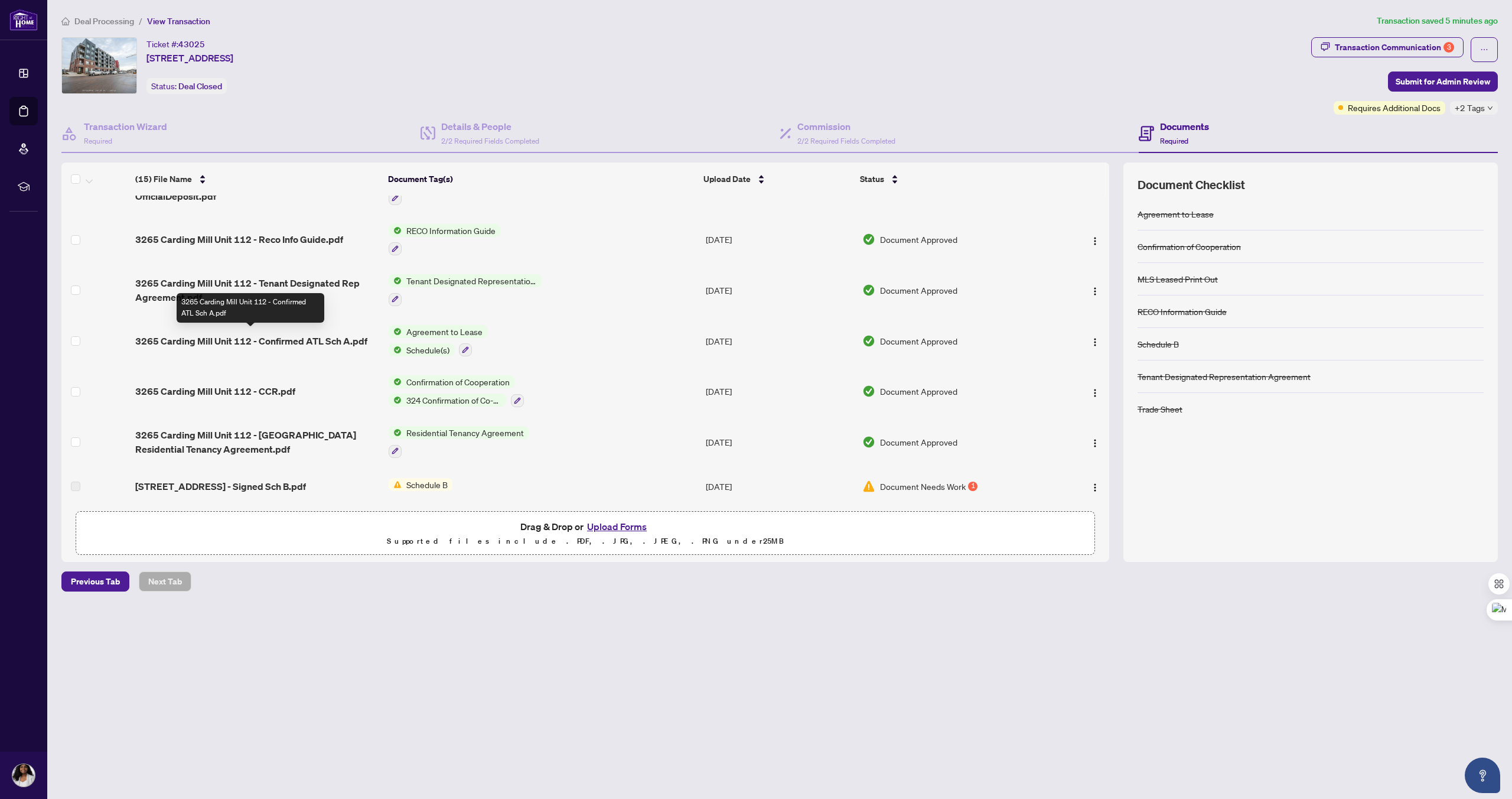
click at [197, 334] on span "3265 Carding Mill Unit 112 - Confirmed ATL Sch A.pdf" at bounding box center [251, 340] width 232 height 14
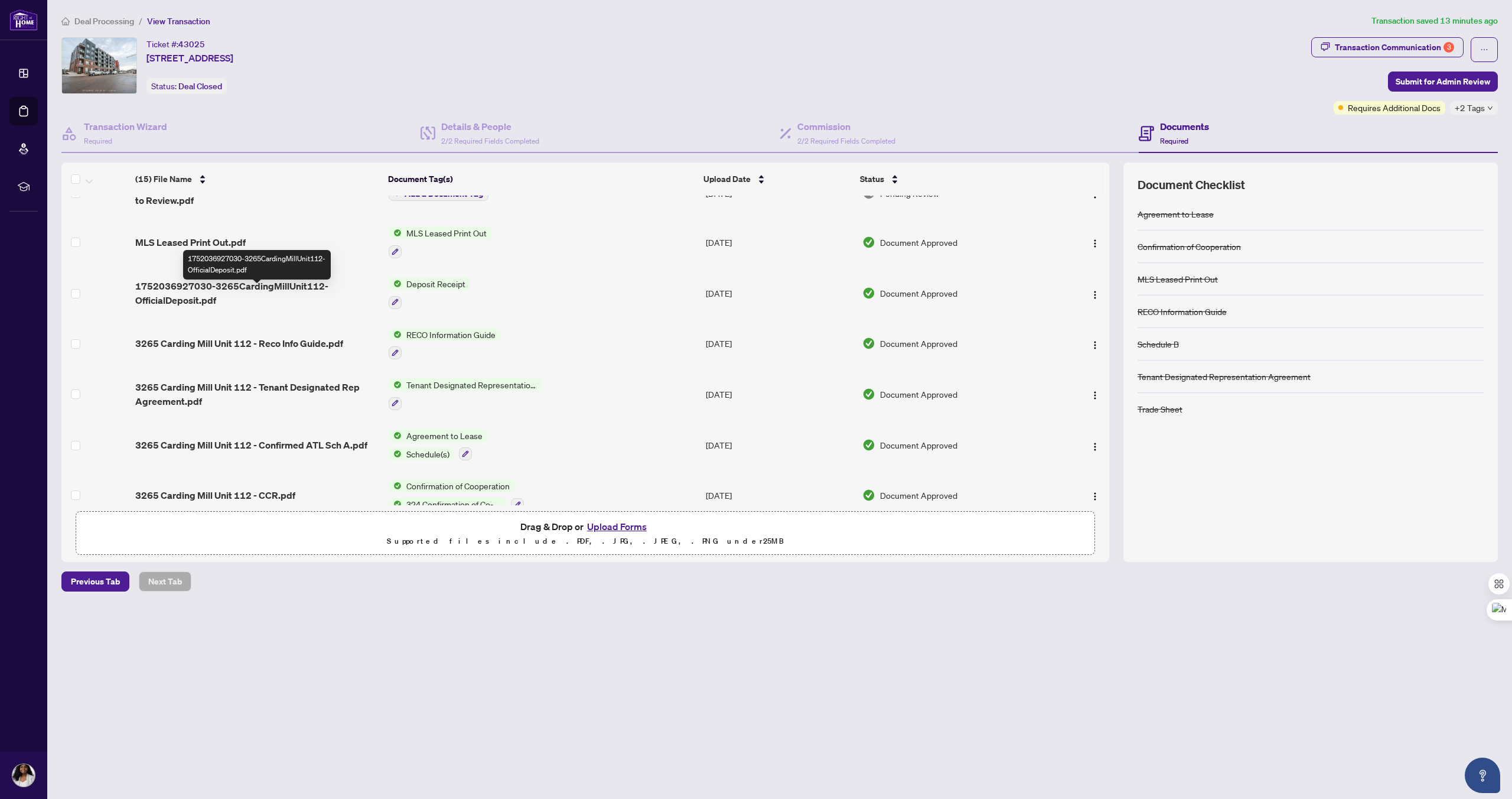
scroll to position [316, 0]
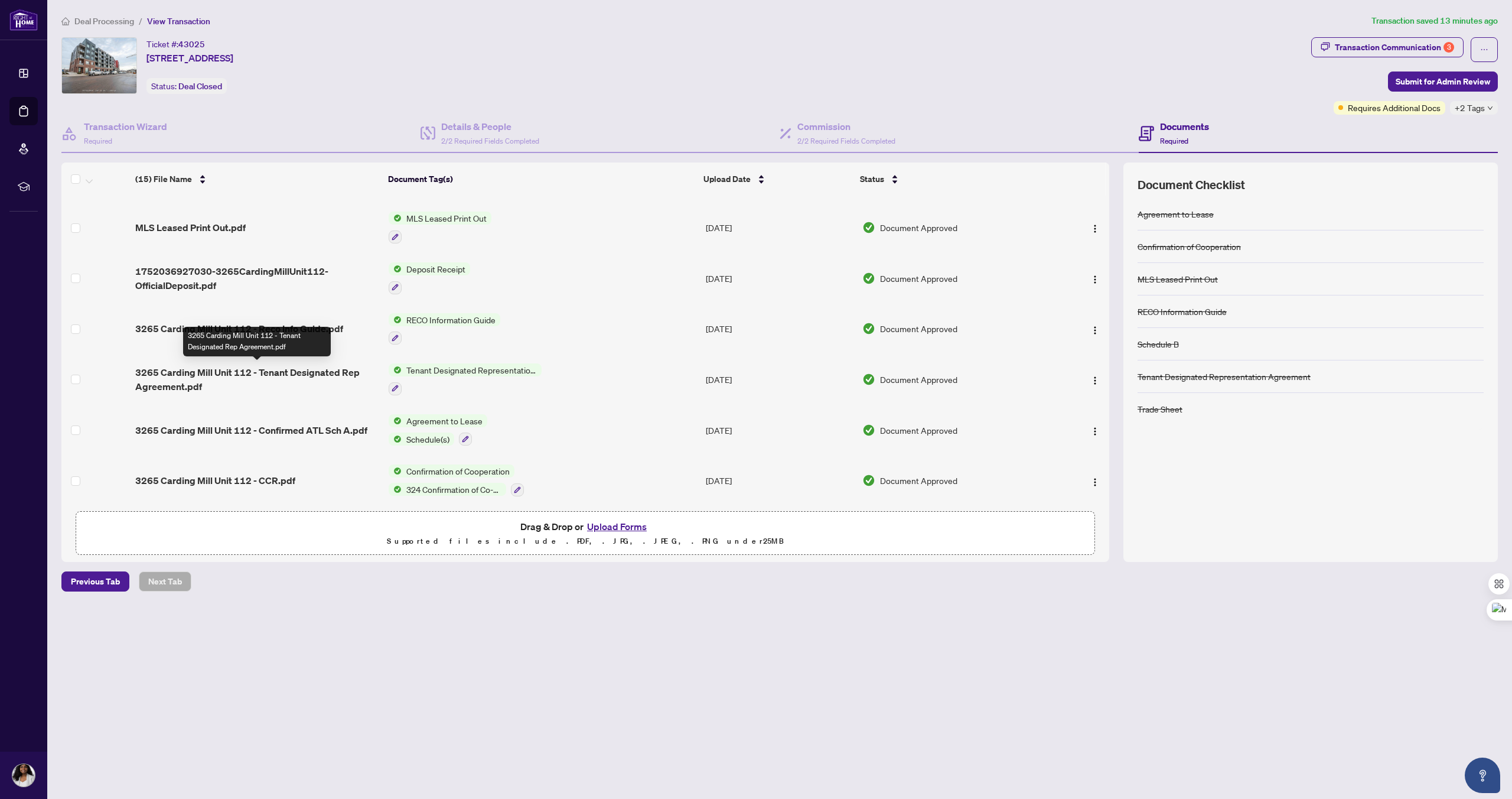
click at [169, 375] on span "3265 Carding Mill Unit 112 - Tenant Designated Rep Agreement.pdf" at bounding box center [257, 380] width 244 height 28
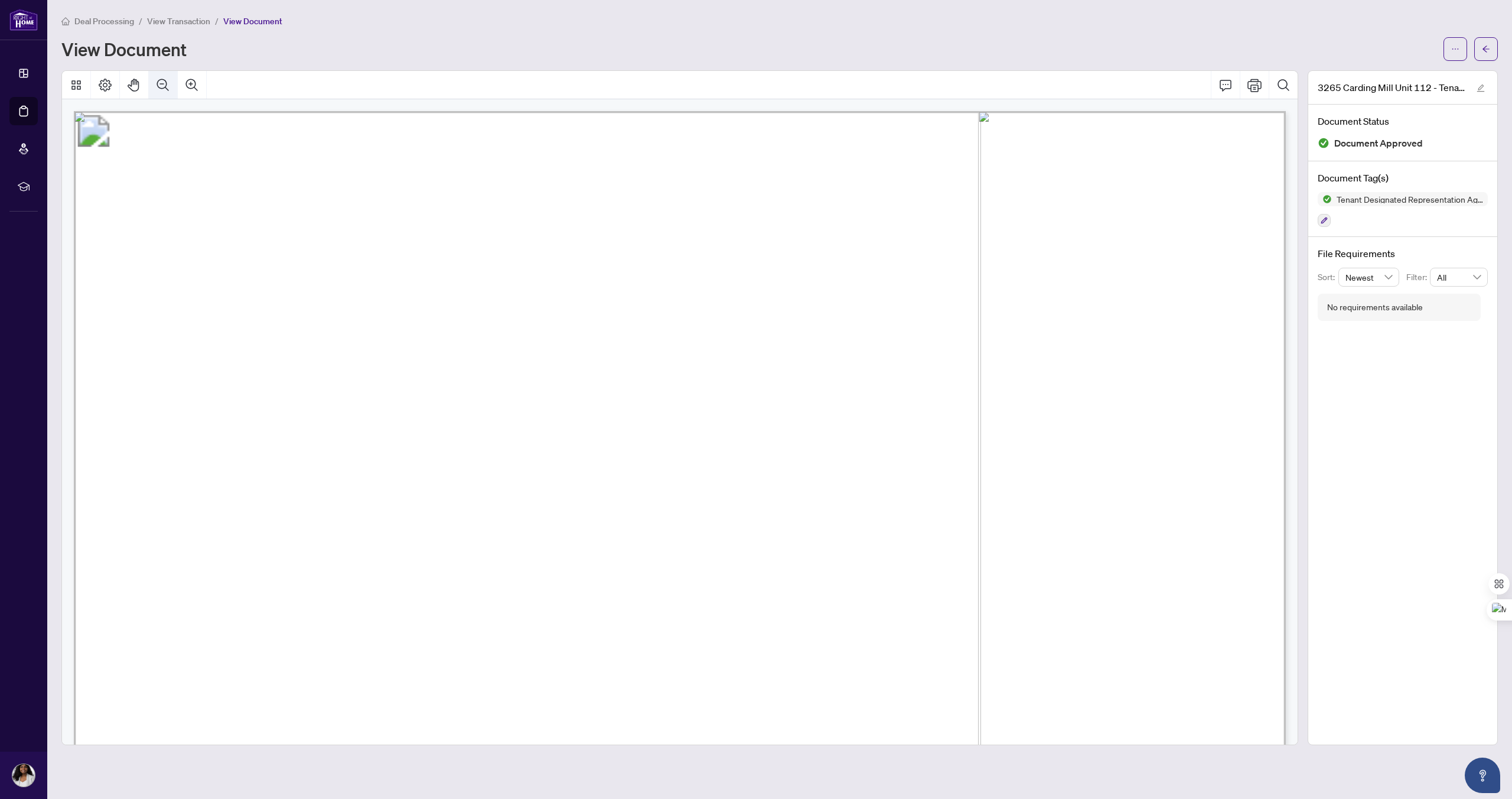
click at [164, 80] on icon "Zoom Out" at bounding box center [162, 85] width 14 height 14
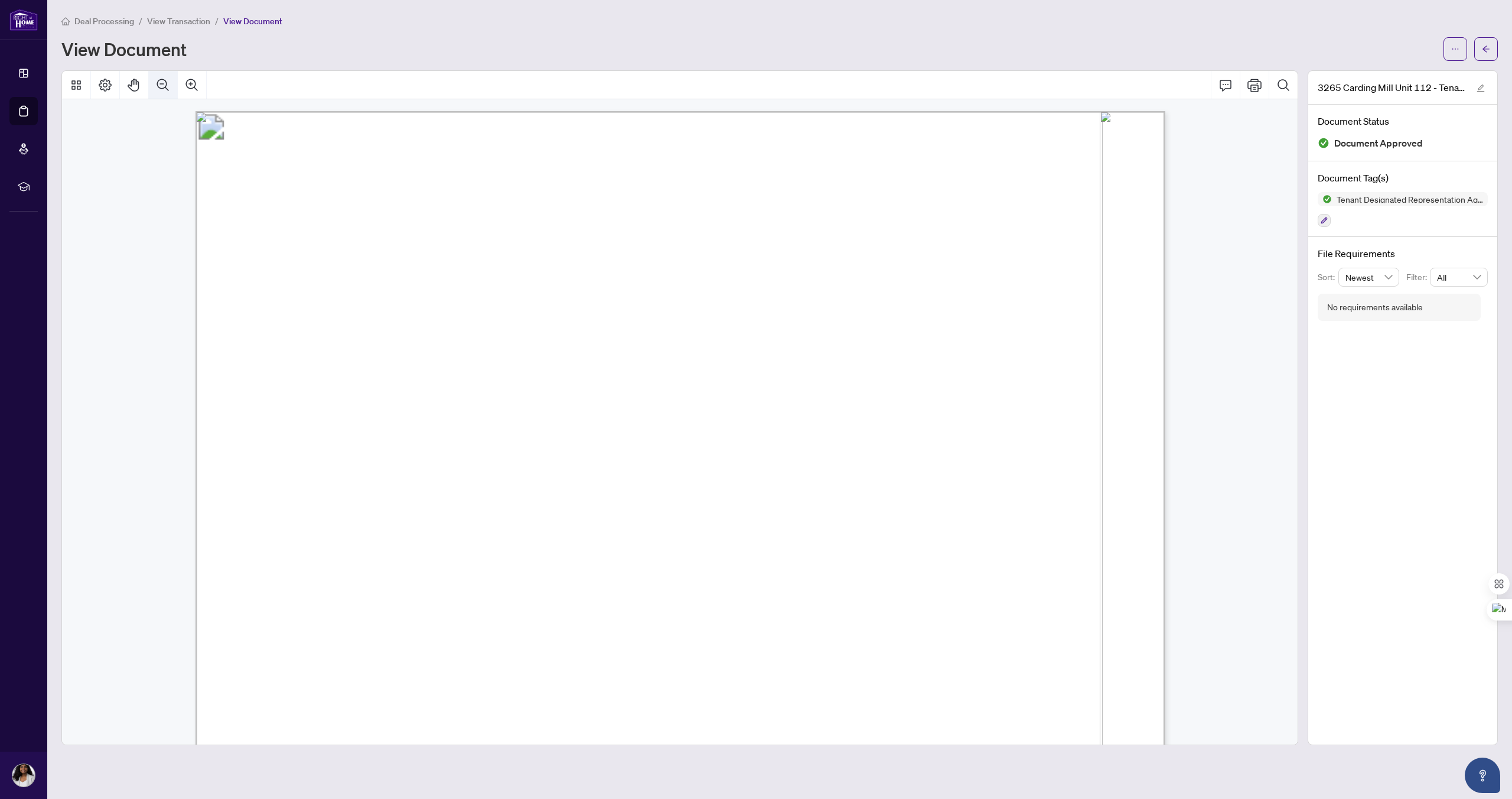
click at [164, 80] on icon "Zoom Out" at bounding box center [162, 85] width 14 height 14
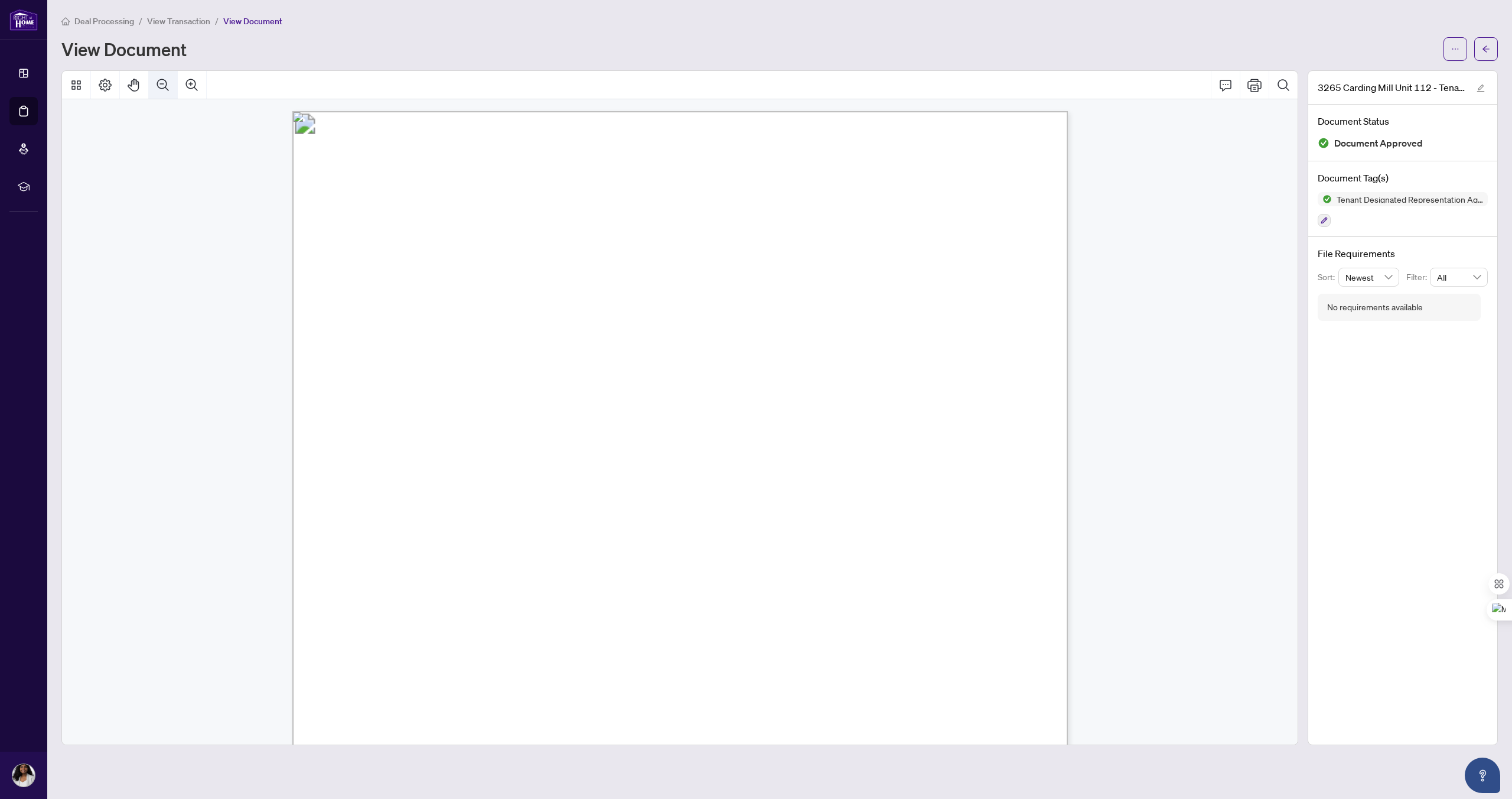
click at [159, 83] on icon "Zoom Out" at bounding box center [162, 85] width 14 height 14
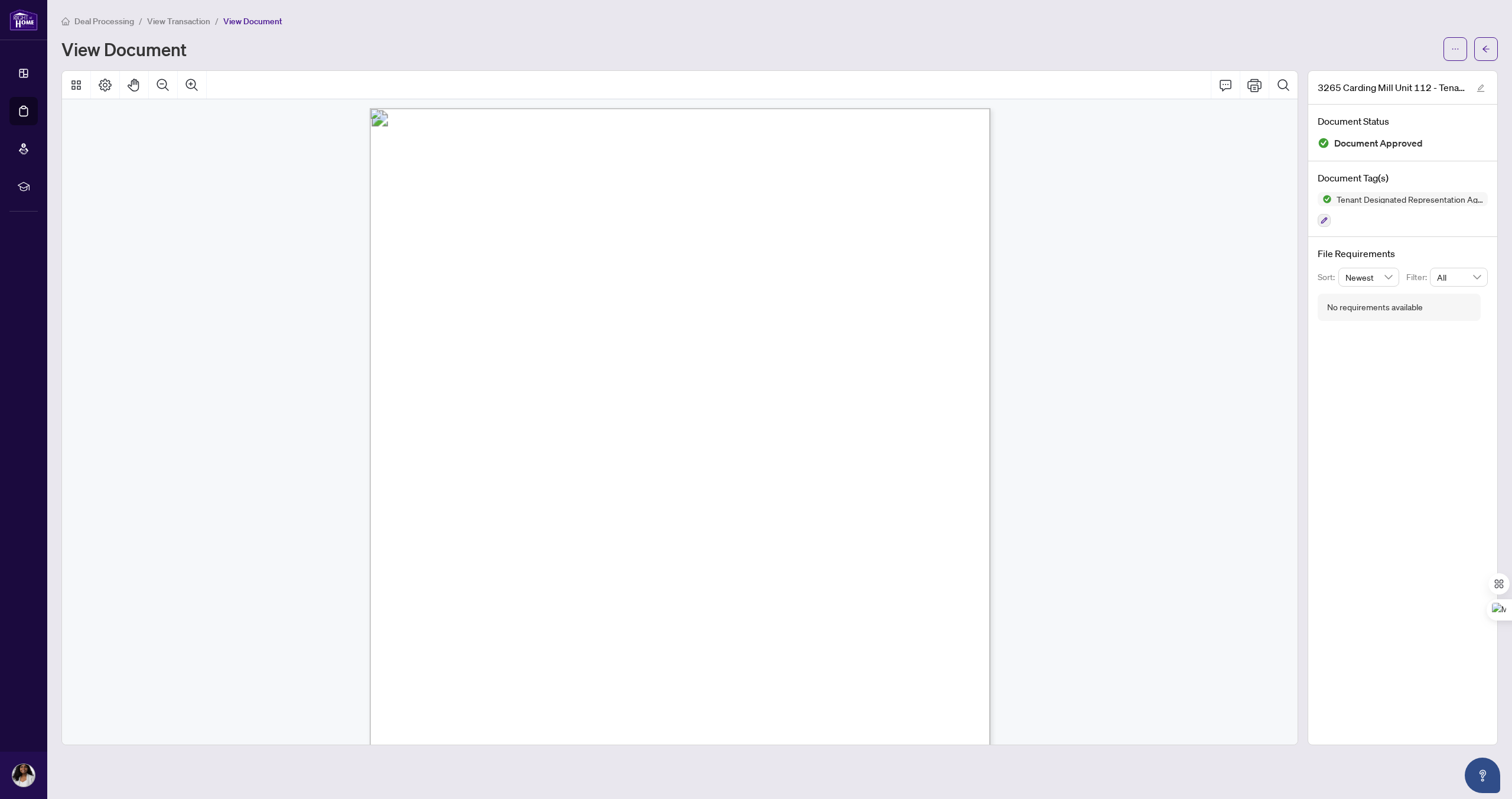
scroll to position [2529, 0]
drag, startPoint x: 424, startPoint y: 263, endPoint x: 520, endPoint y: 379, distance: 150.6
click at [520, 379] on div "Page 4" at bounding box center [902, 743] width 1065 height 1379
click at [1461, 56] on button "button" at bounding box center [1455, 49] width 24 height 24
click at [1392, 75] on span "Download" at bounding box center [1413, 74] width 89 height 13
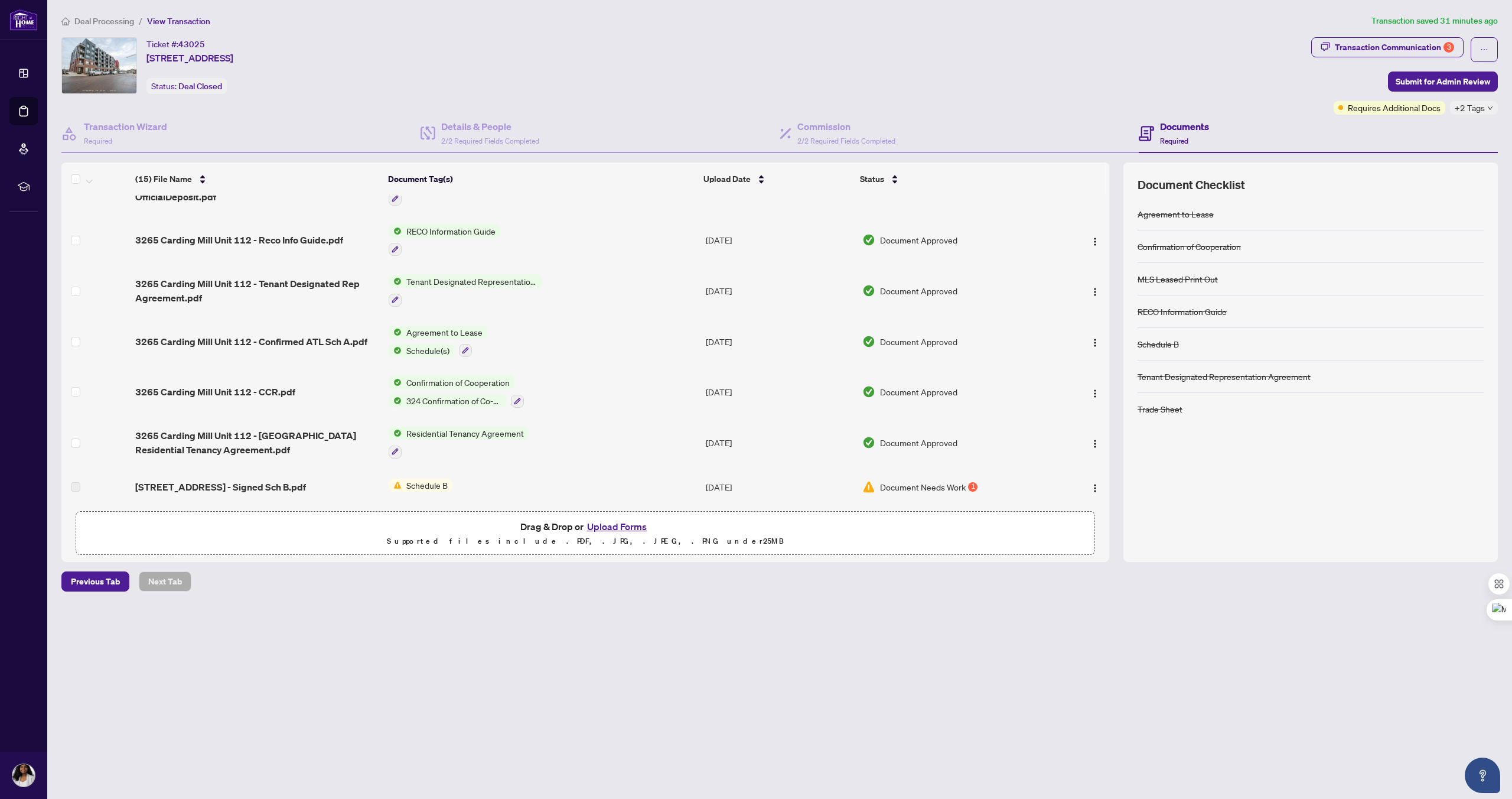
scroll to position [407, 0]
click at [159, 387] on span "3265 Carding Mill Unit 112 - CCR.pdf" at bounding box center [215, 391] width 160 height 14
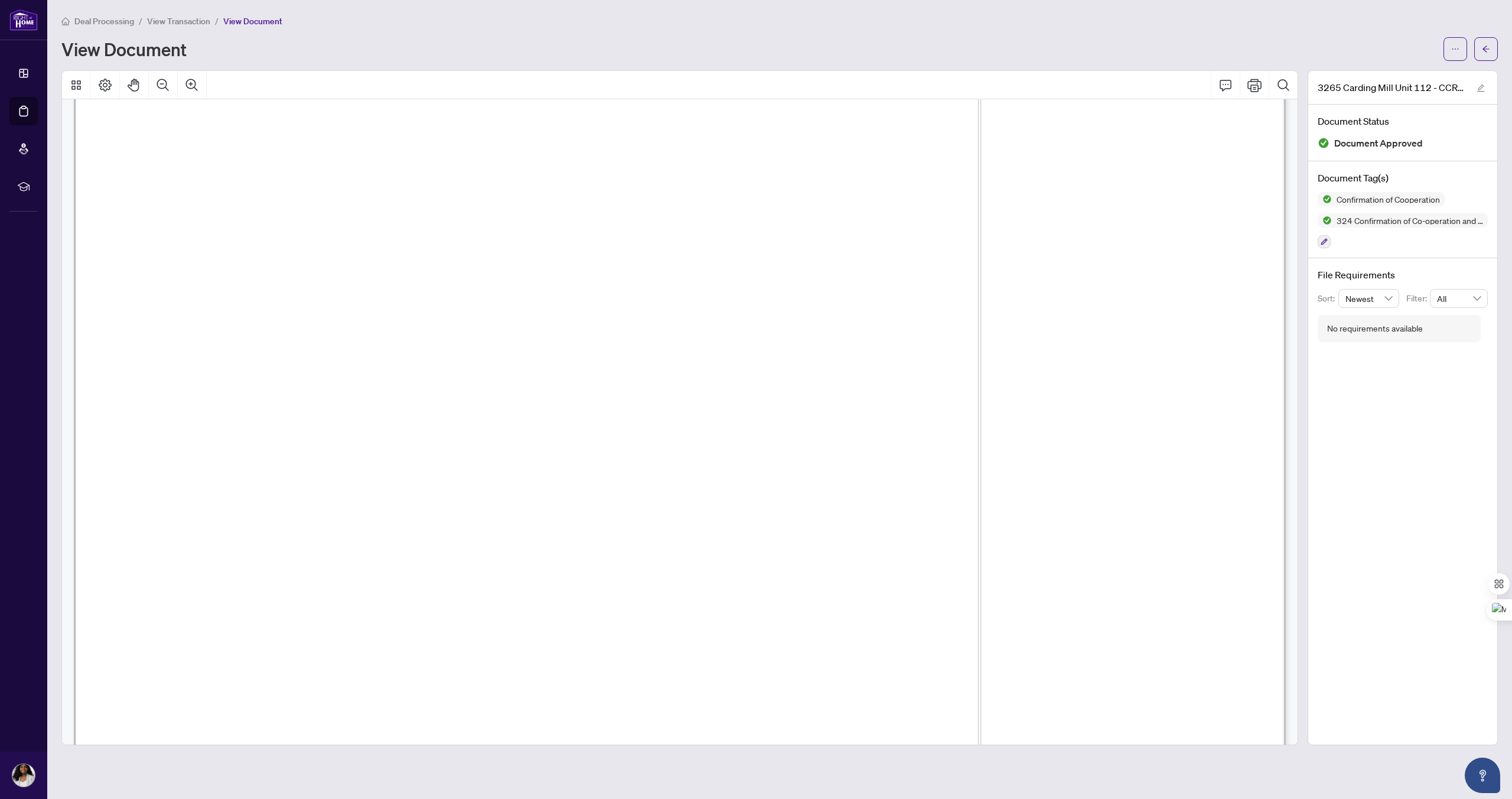
scroll to position [71, 0]
click at [162, 78] on icon "Zoom Out" at bounding box center [162, 84] width 12 height 12
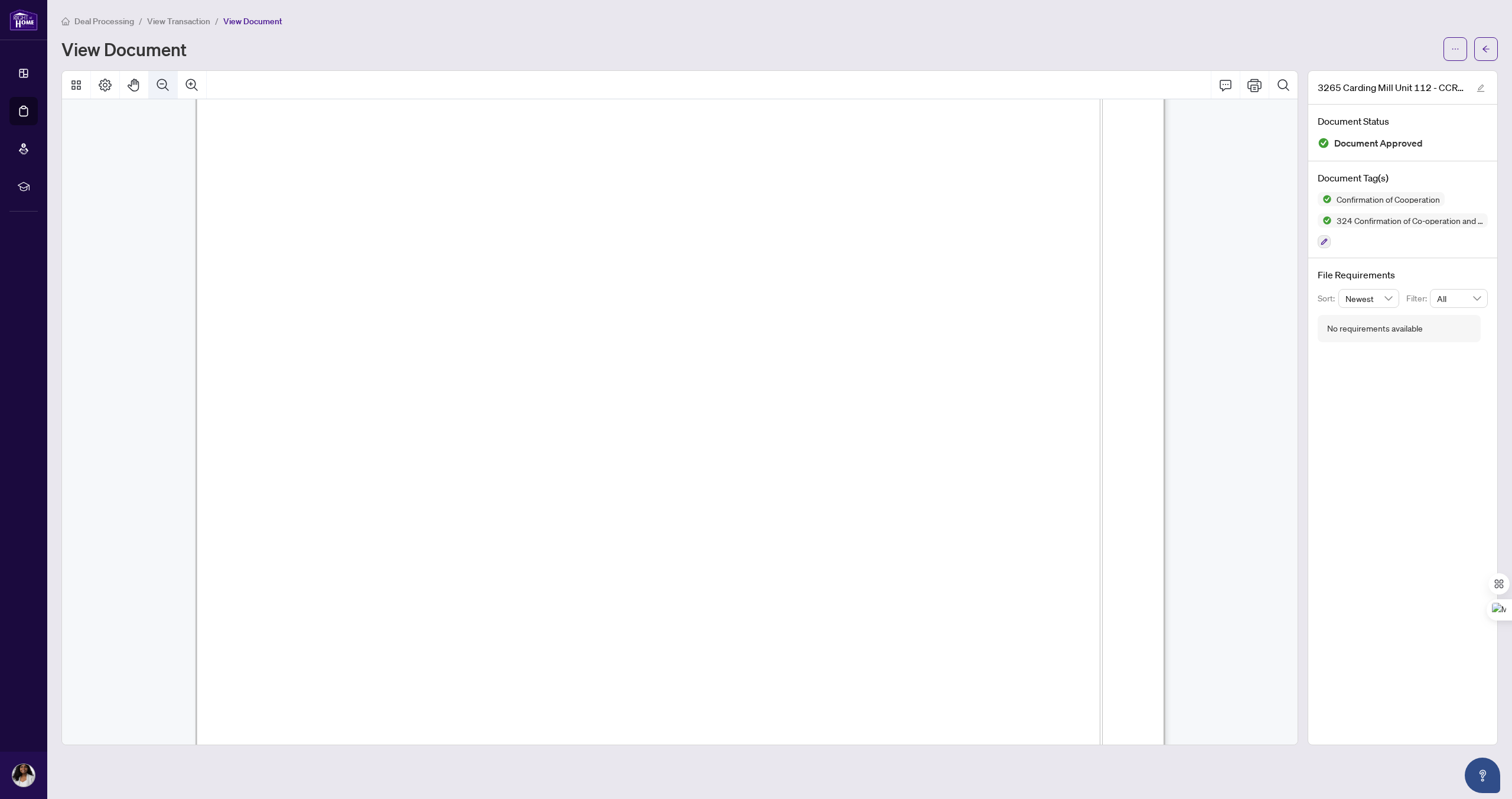
click at [162, 78] on icon "Zoom Out" at bounding box center [162, 84] width 12 height 12
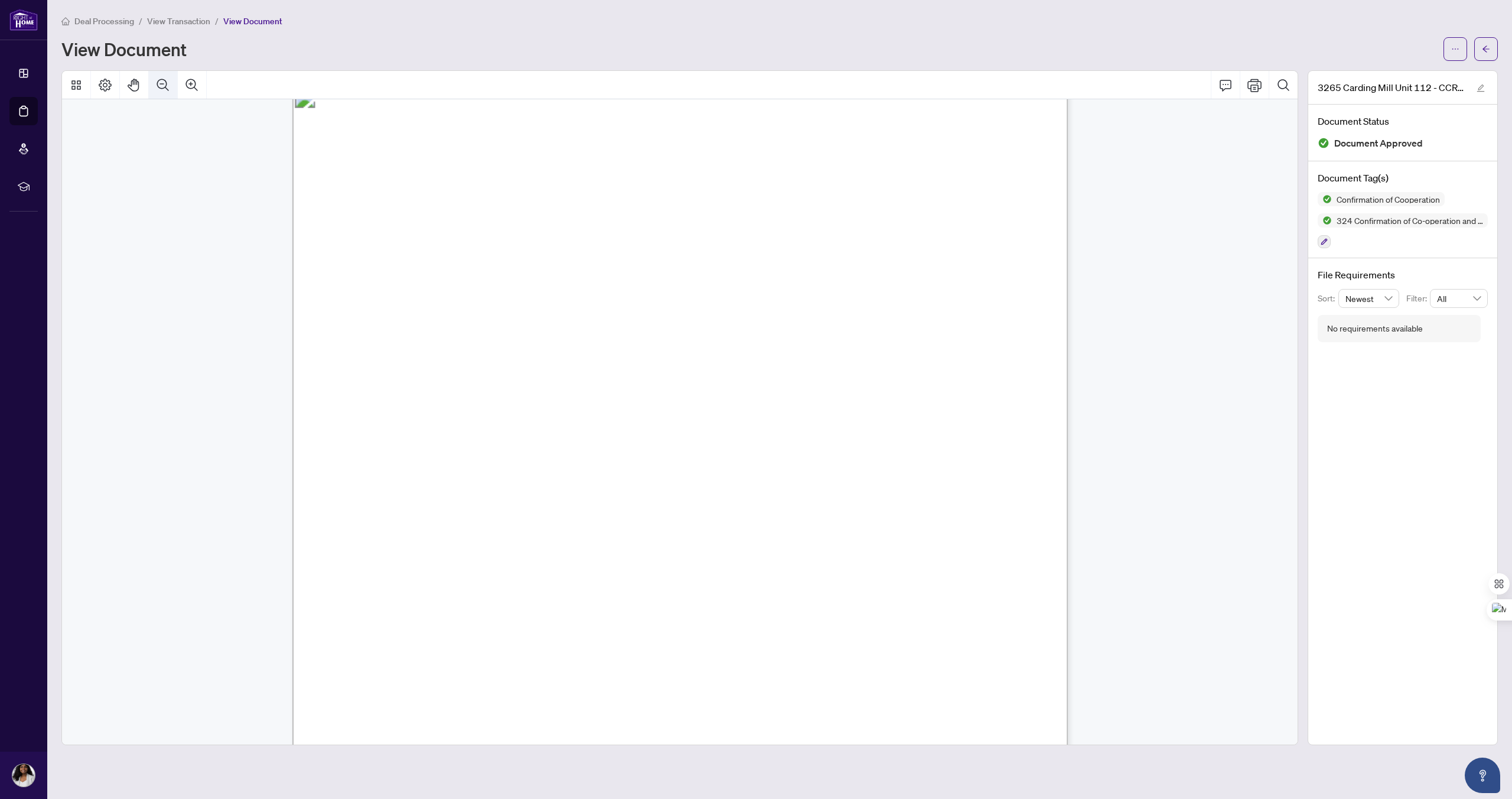
click at [162, 78] on icon "Zoom Out" at bounding box center [162, 84] width 12 height 12
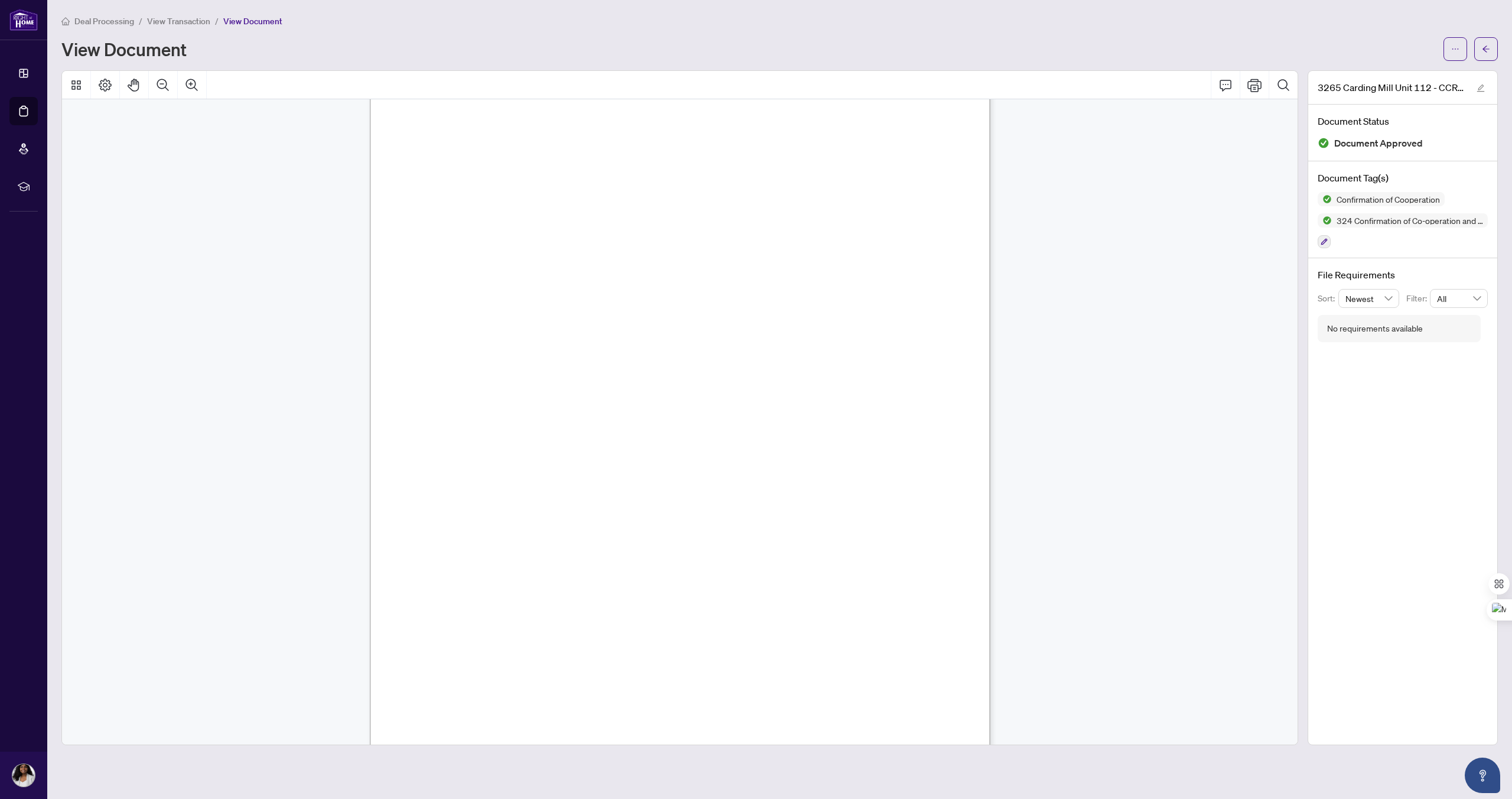
scroll to position [1006, 0]
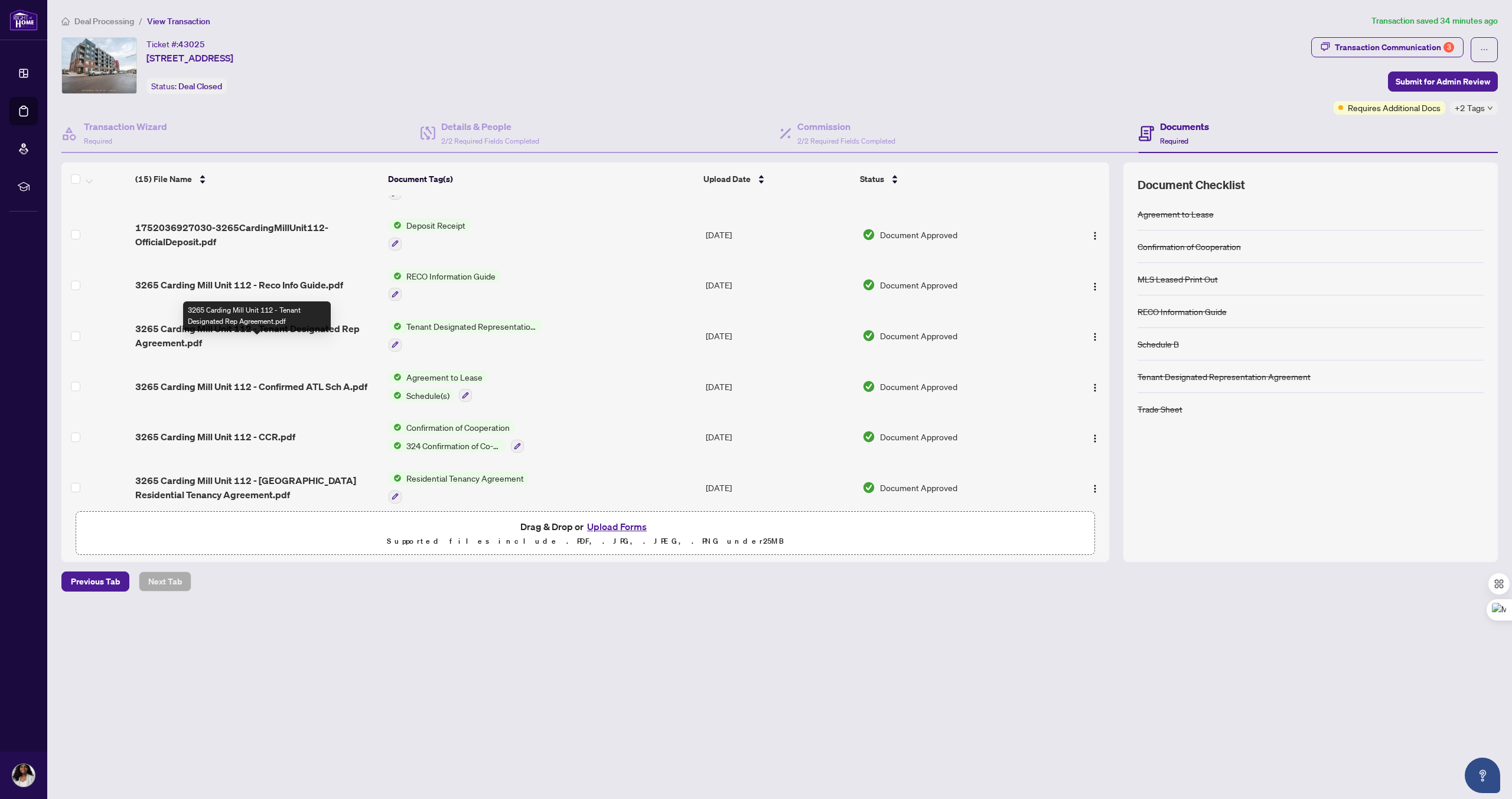
scroll to position [377, 0]
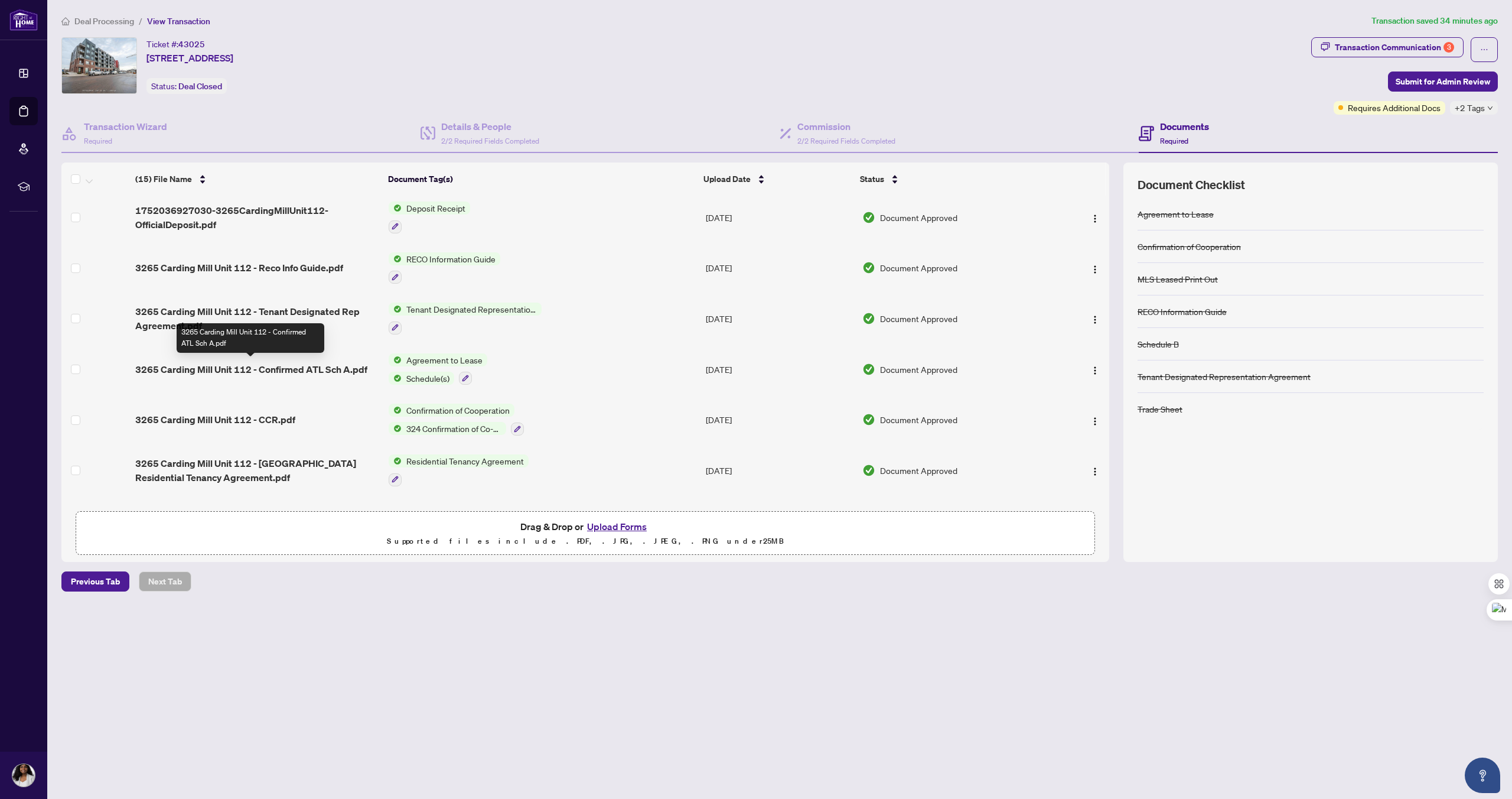
click at [212, 367] on span "3265 Carding Mill Unit 112 - Confirmed ATL Sch A.pdf" at bounding box center [251, 369] width 232 height 14
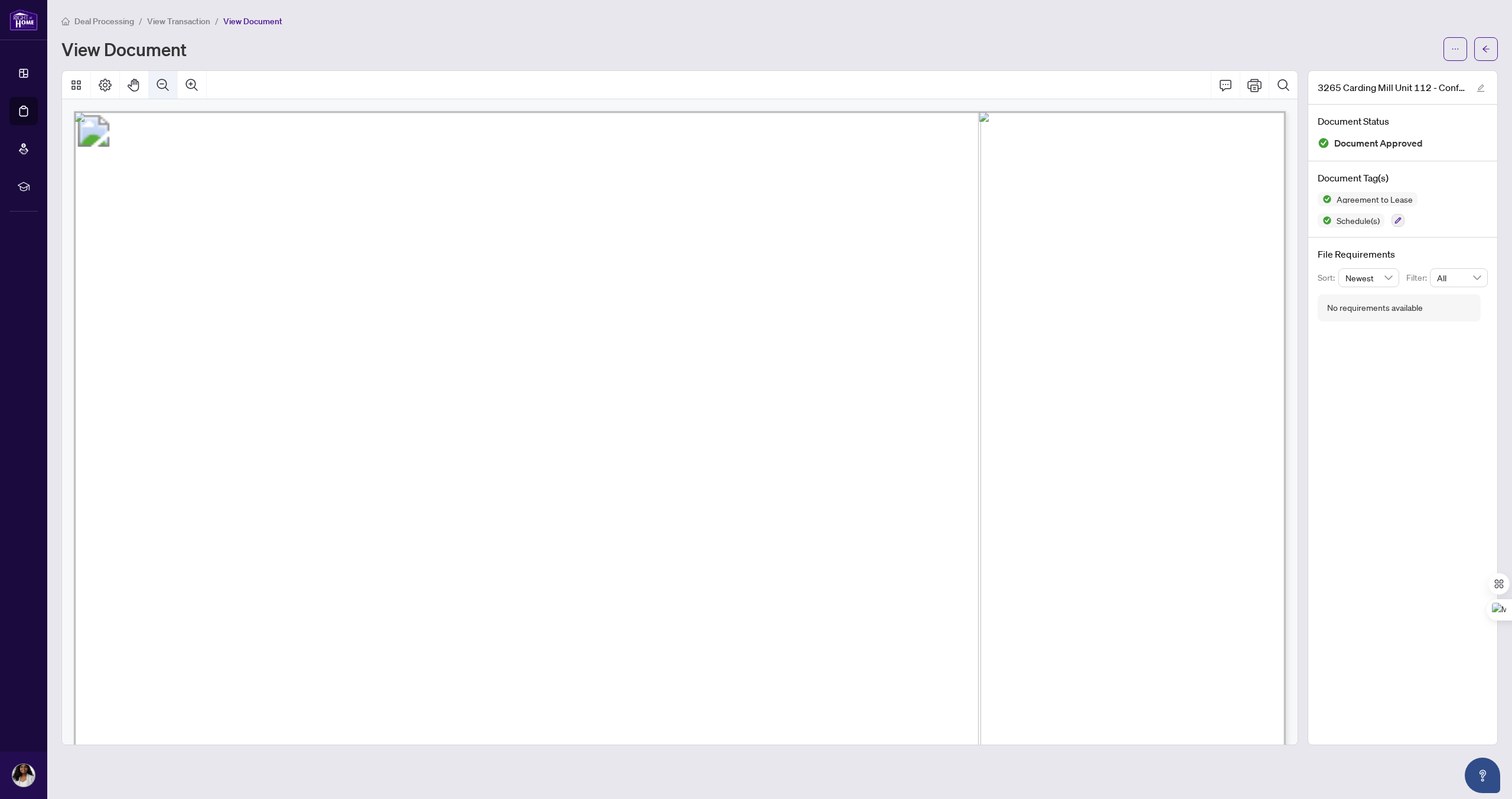
click at [164, 85] on icon "Zoom Out" at bounding box center [162, 85] width 14 height 14
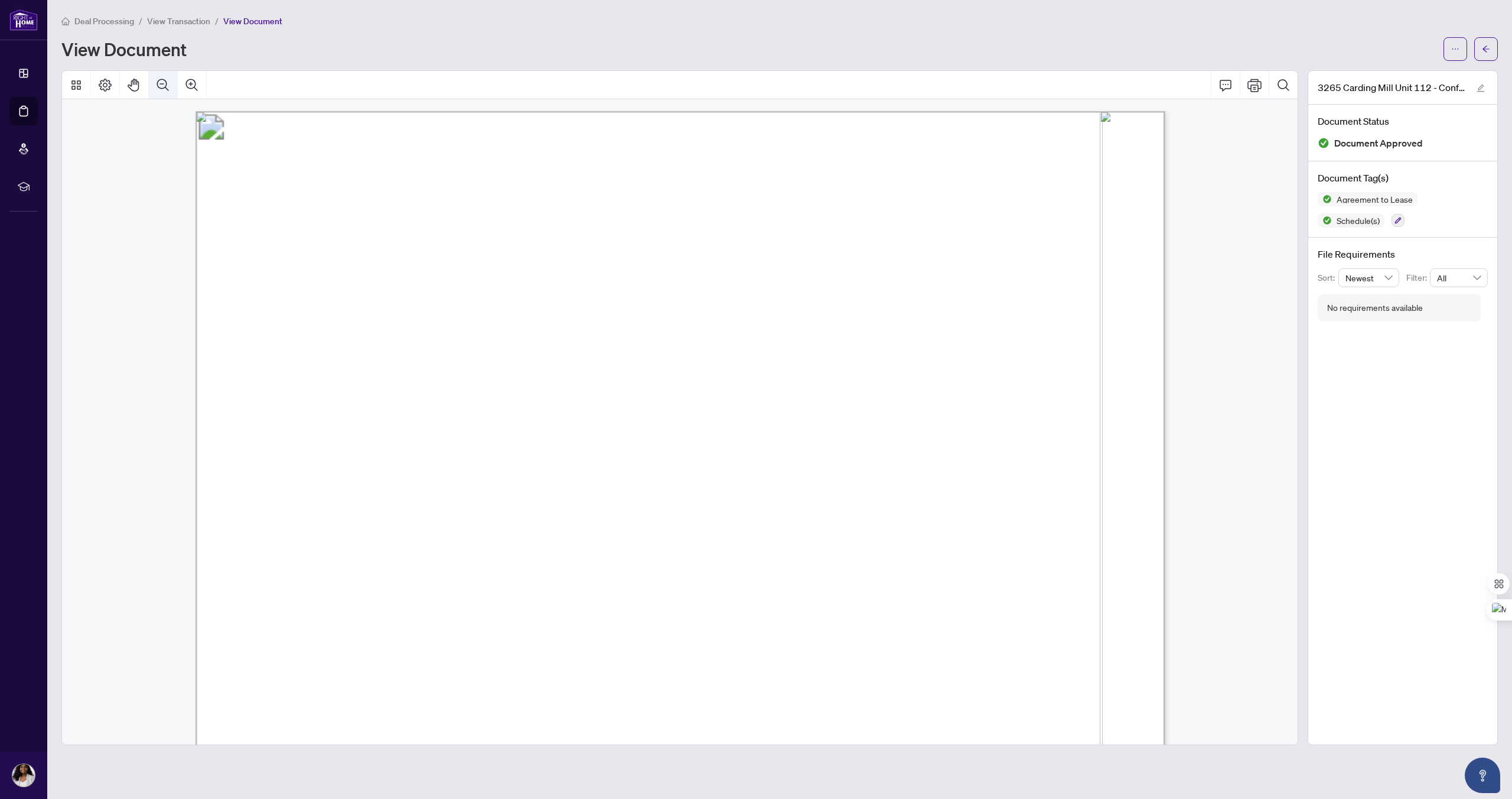
click at [164, 85] on icon "Zoom Out" at bounding box center [162, 85] width 14 height 14
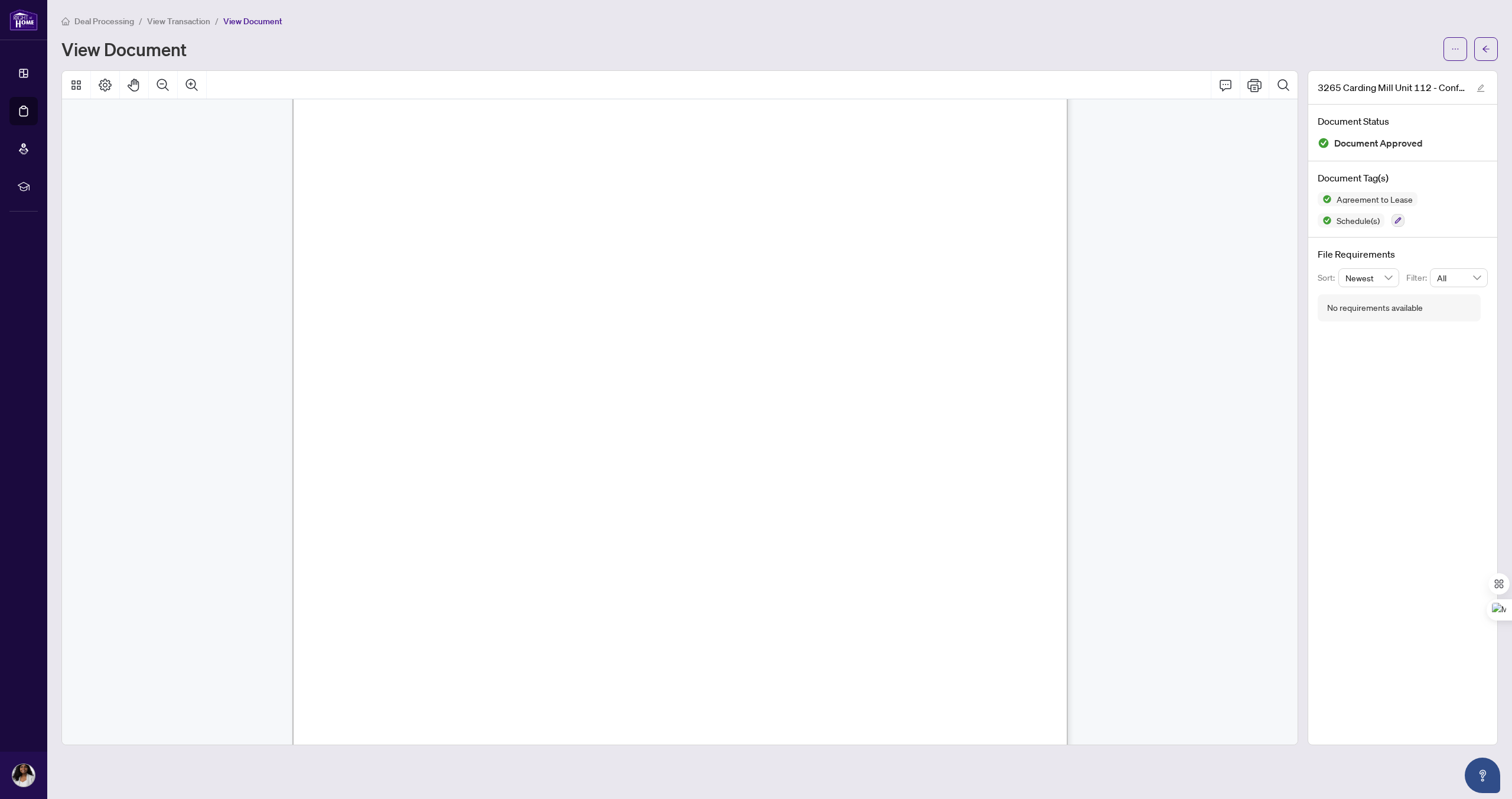
scroll to position [58, 0]
click at [159, 78] on icon "Zoom Out" at bounding box center [162, 84] width 12 height 12
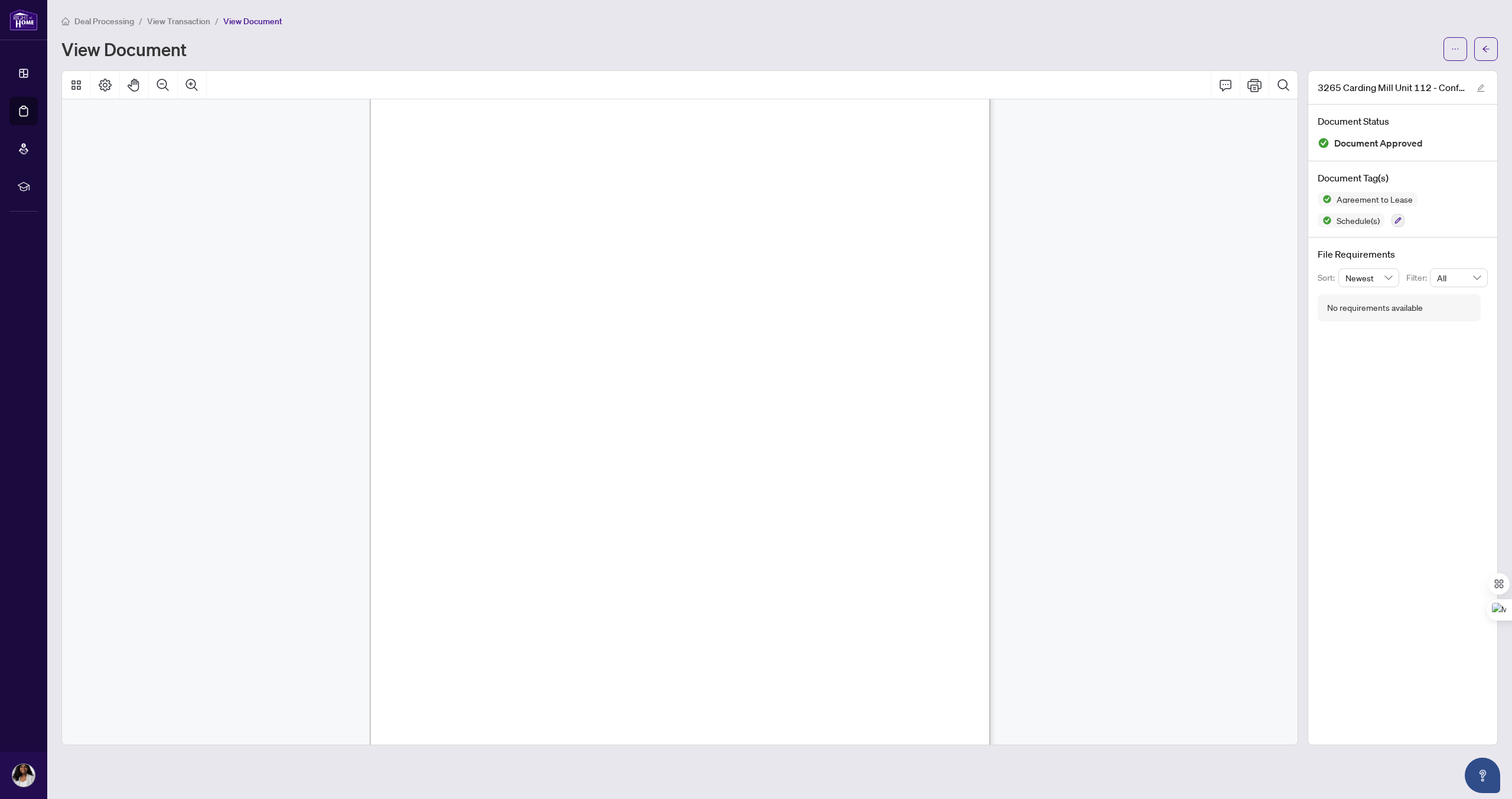
scroll to position [2564, 0]
click at [584, 390] on div "Page 4" at bounding box center [902, 708] width 1065 height 1379
click at [551, 311] on div "Page 4" at bounding box center [902, 708] width 1065 height 1379
click at [1455, 48] on icon "ellipsis" at bounding box center [1455, 48] width 8 height 8
click at [1402, 75] on span "Download" at bounding box center [1413, 74] width 89 height 13
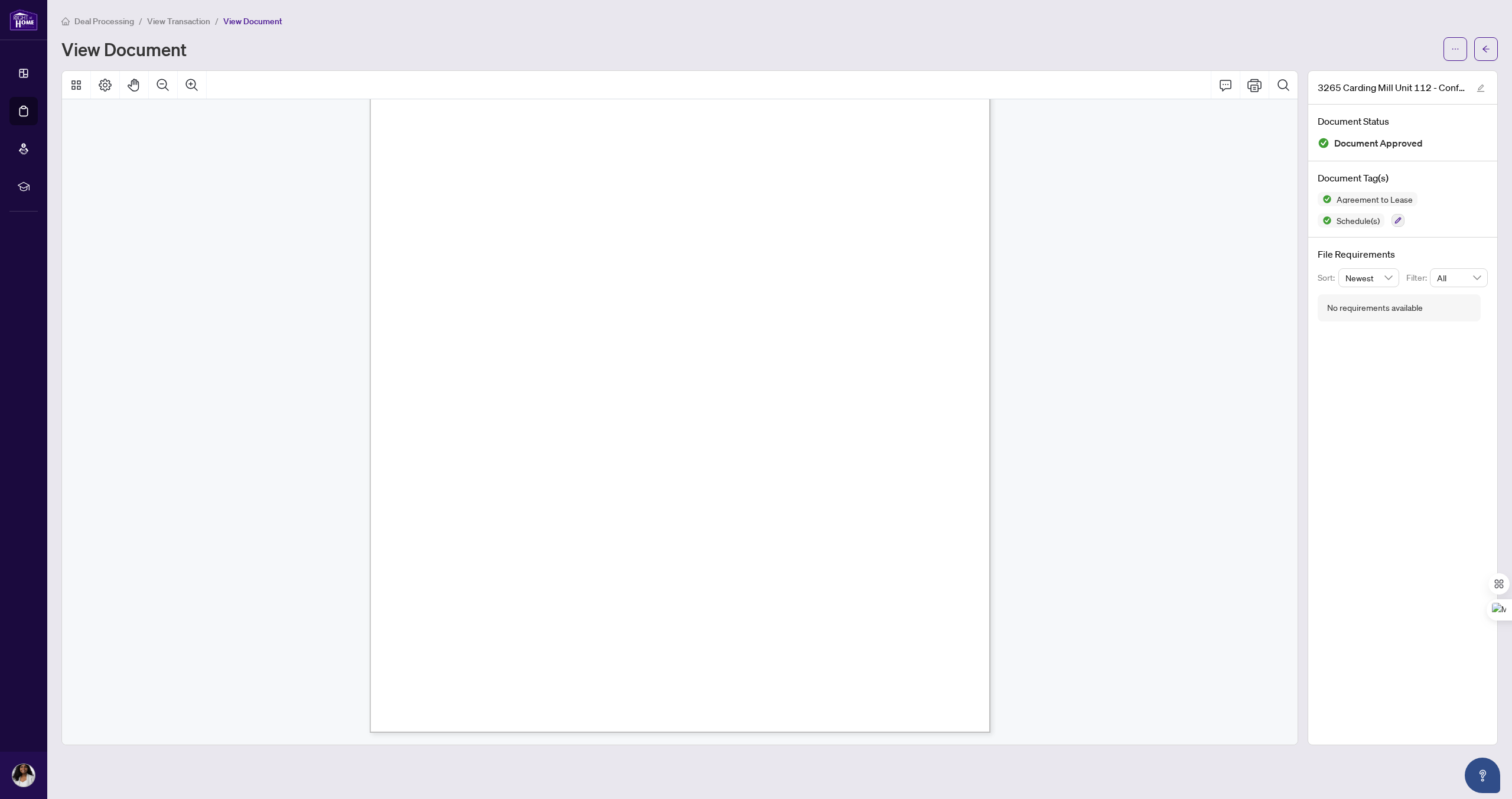
scroll to position [2653, 0]
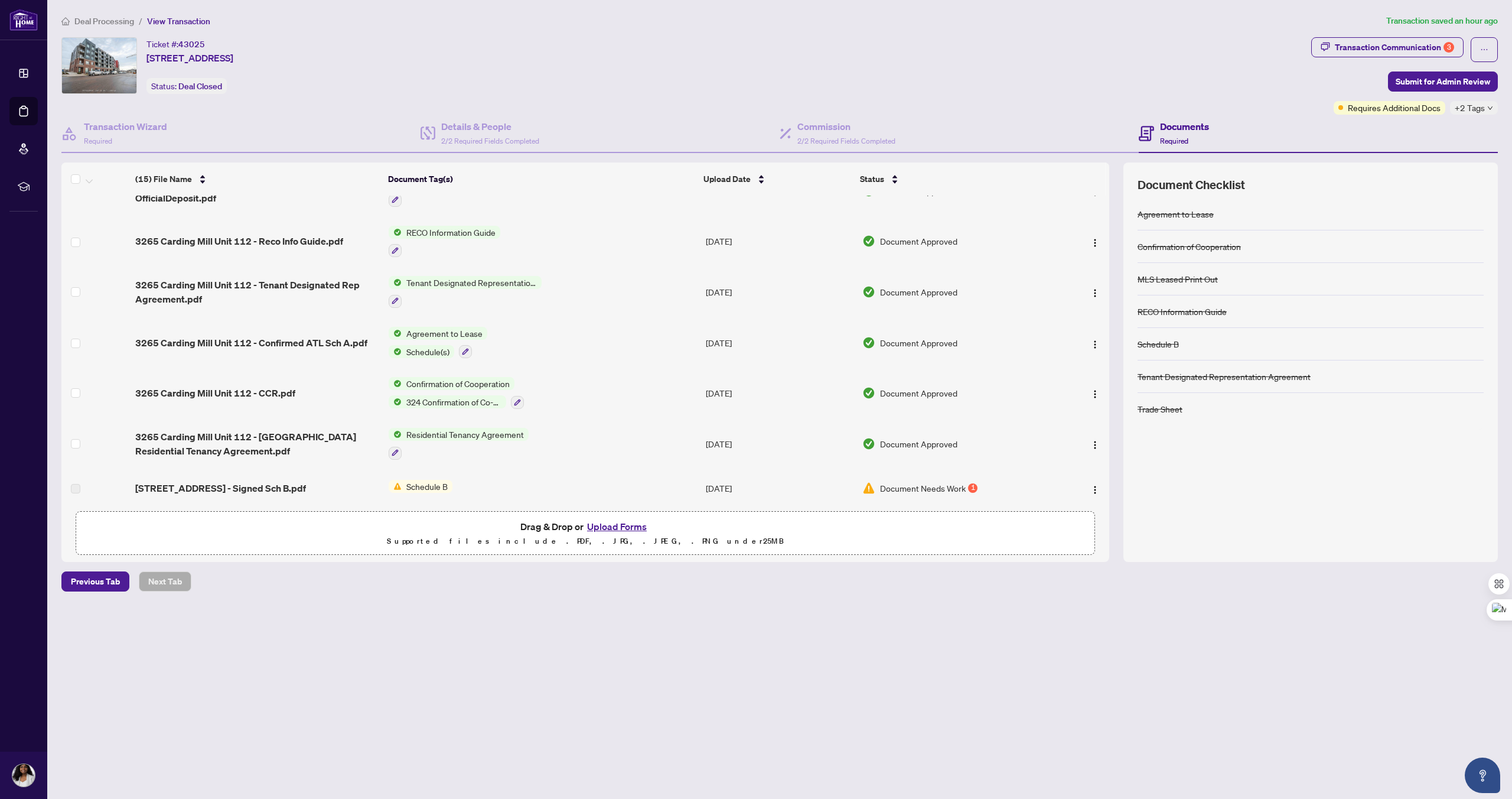
scroll to position [407, 0]
click at [172, 438] on span "3265 Carding Mill Unit 112 - [GEOGRAPHIC_DATA] Residential Tenancy Agreement.pdf" at bounding box center [257, 442] width 244 height 28
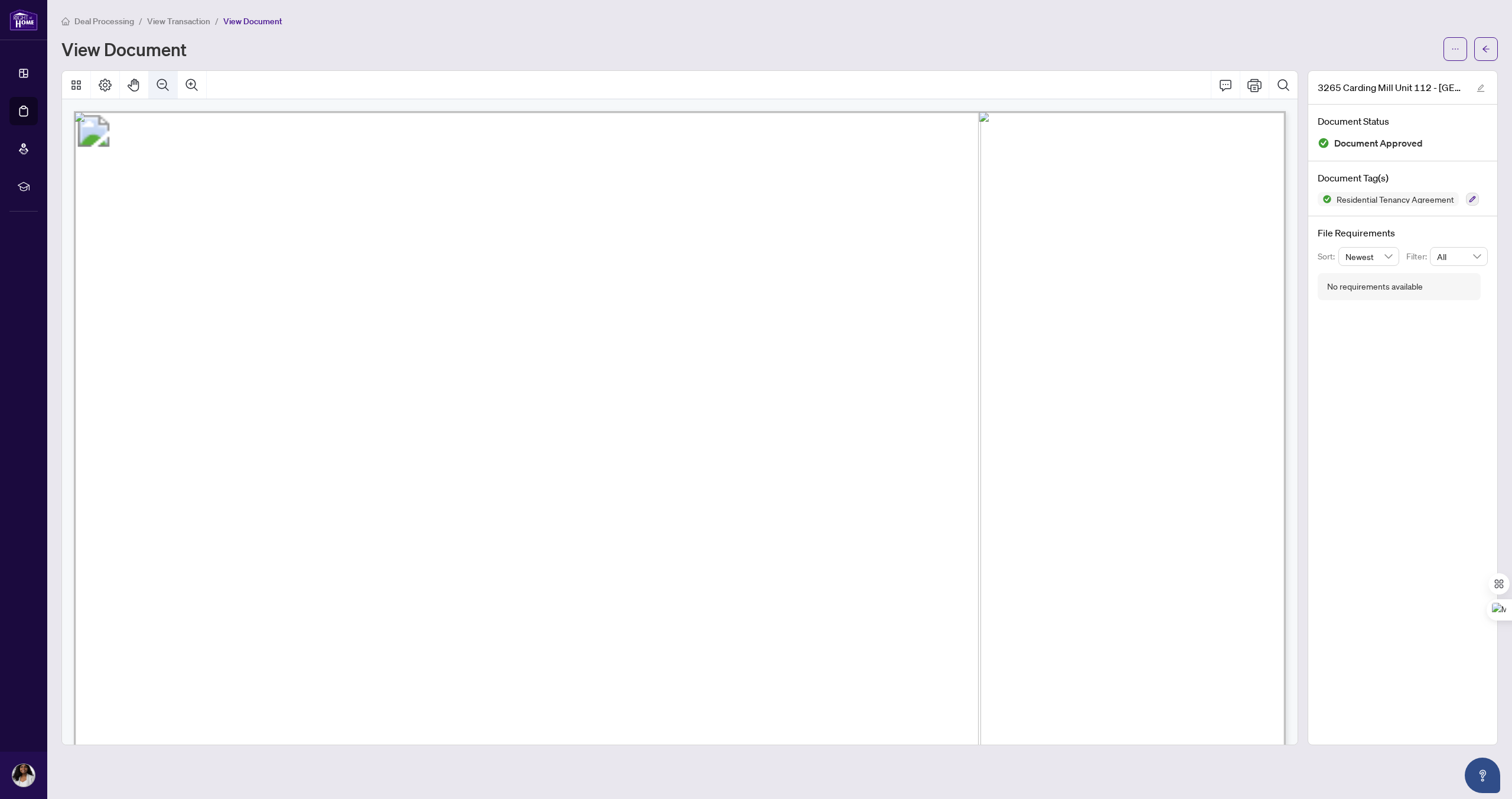
click at [162, 83] on icon "Zoom Out" at bounding box center [162, 84] width 12 height 12
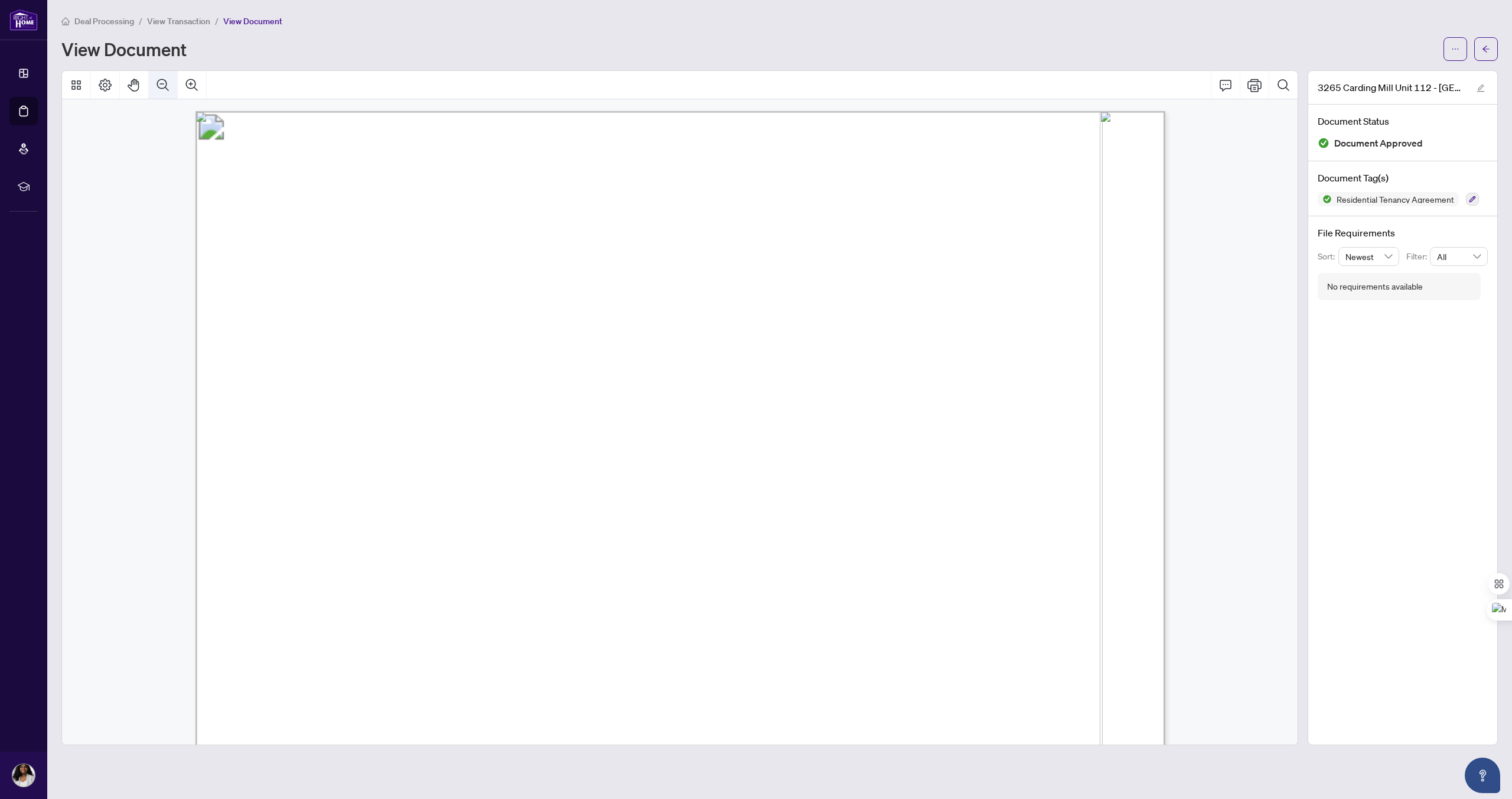
click at [162, 83] on icon "Zoom Out" at bounding box center [162, 84] width 12 height 12
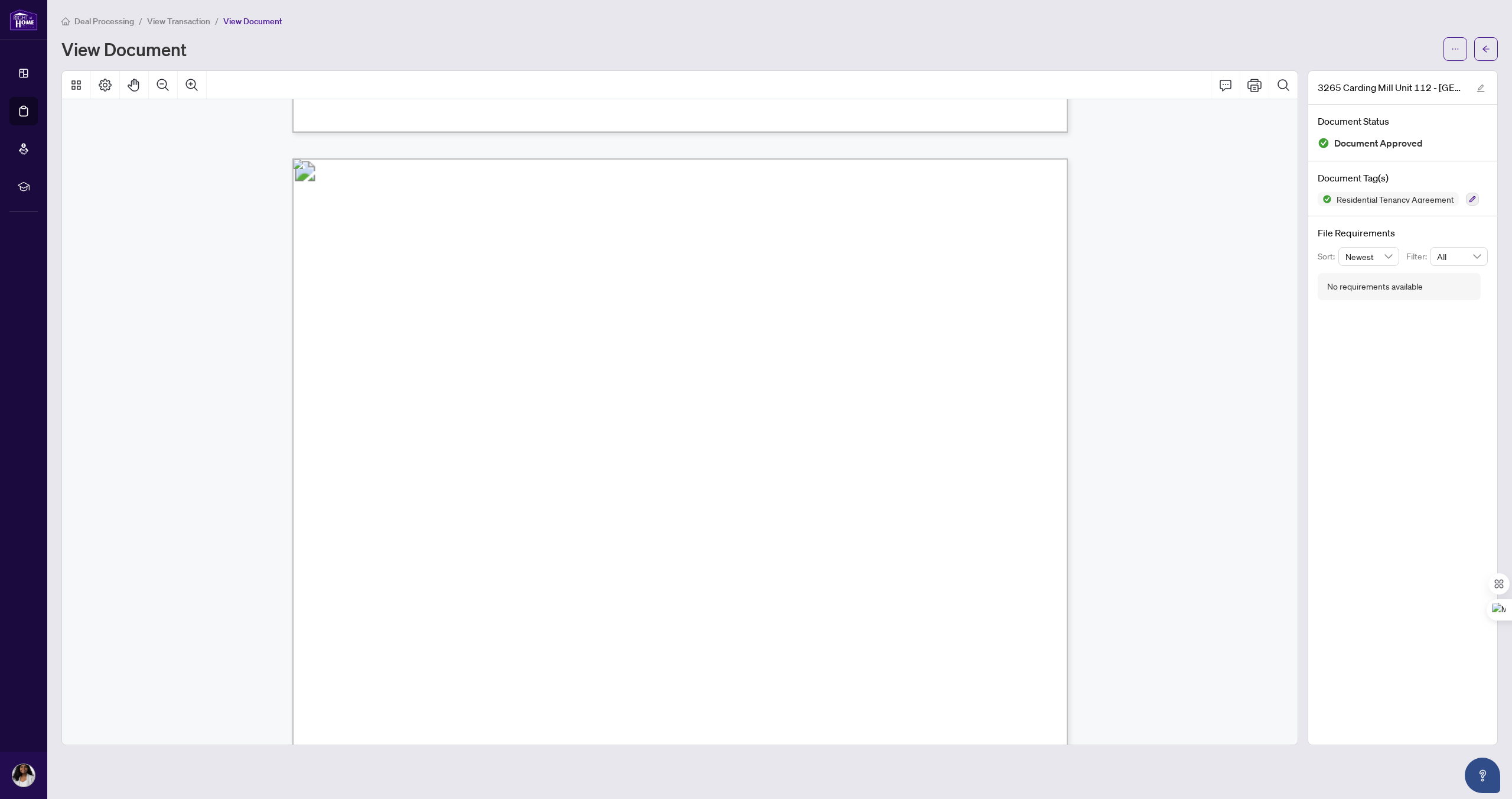
scroll to position [2013, 0]
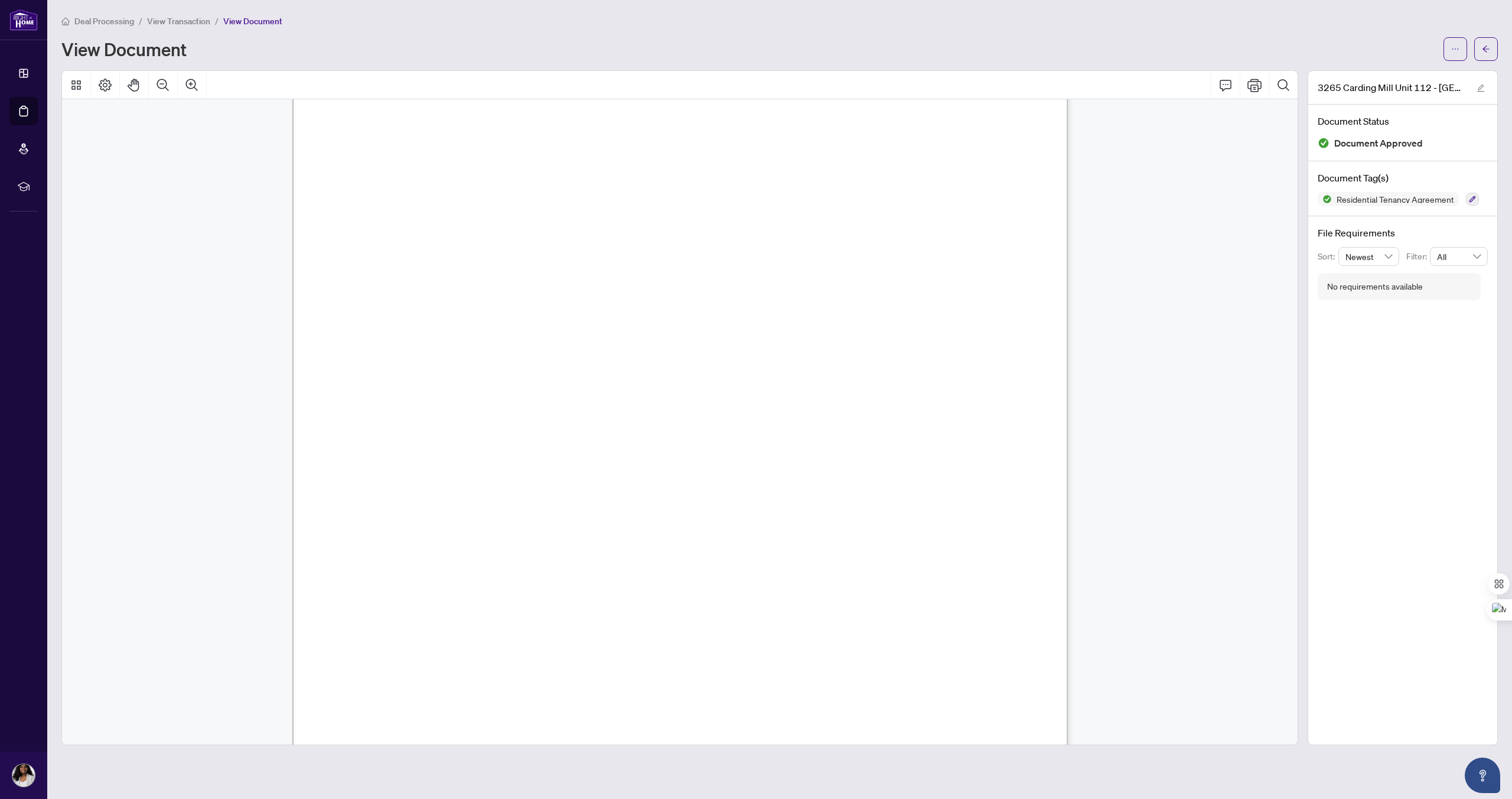
scroll to position [10973, 0]
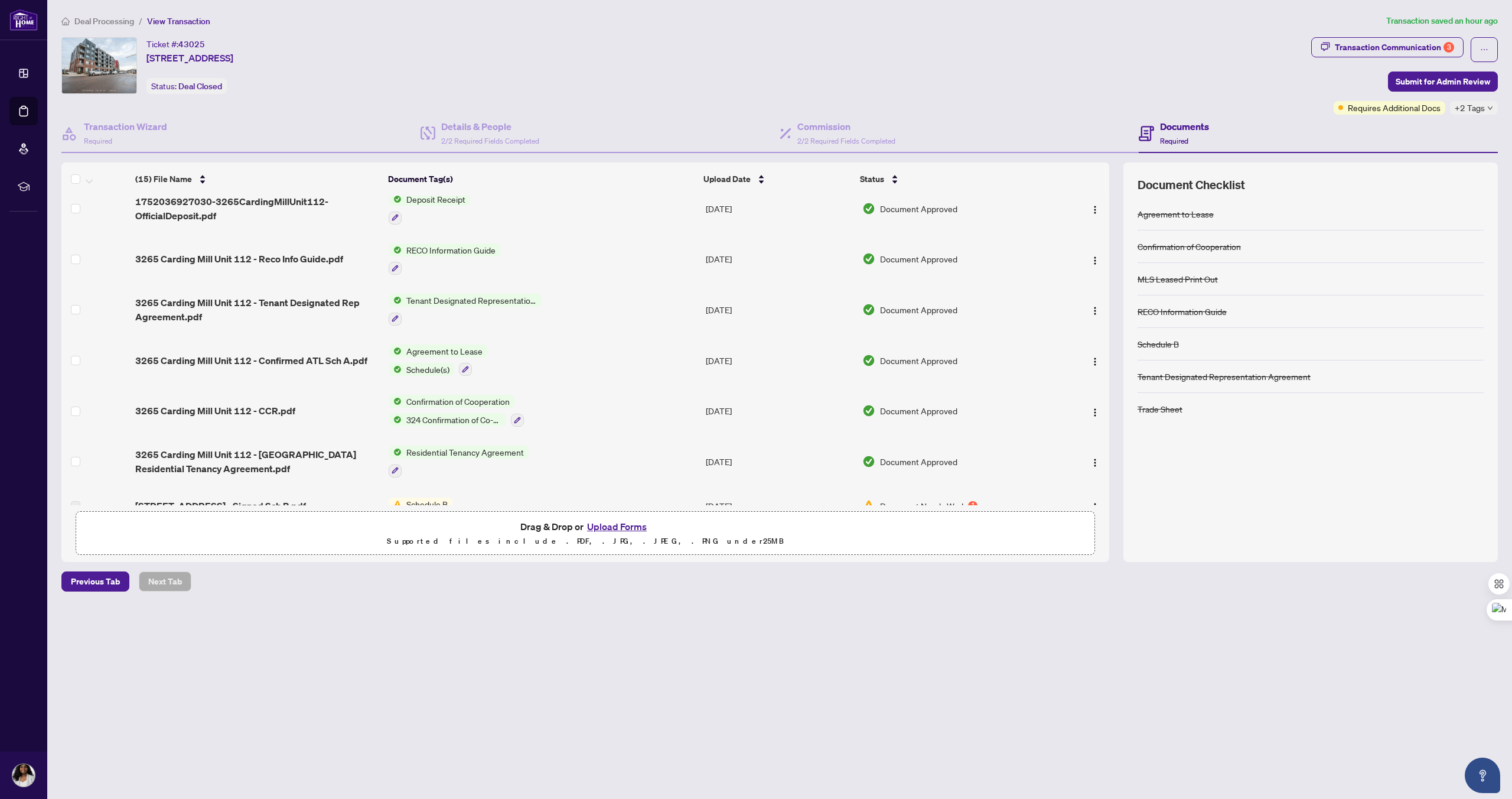
scroll to position [389, 0]
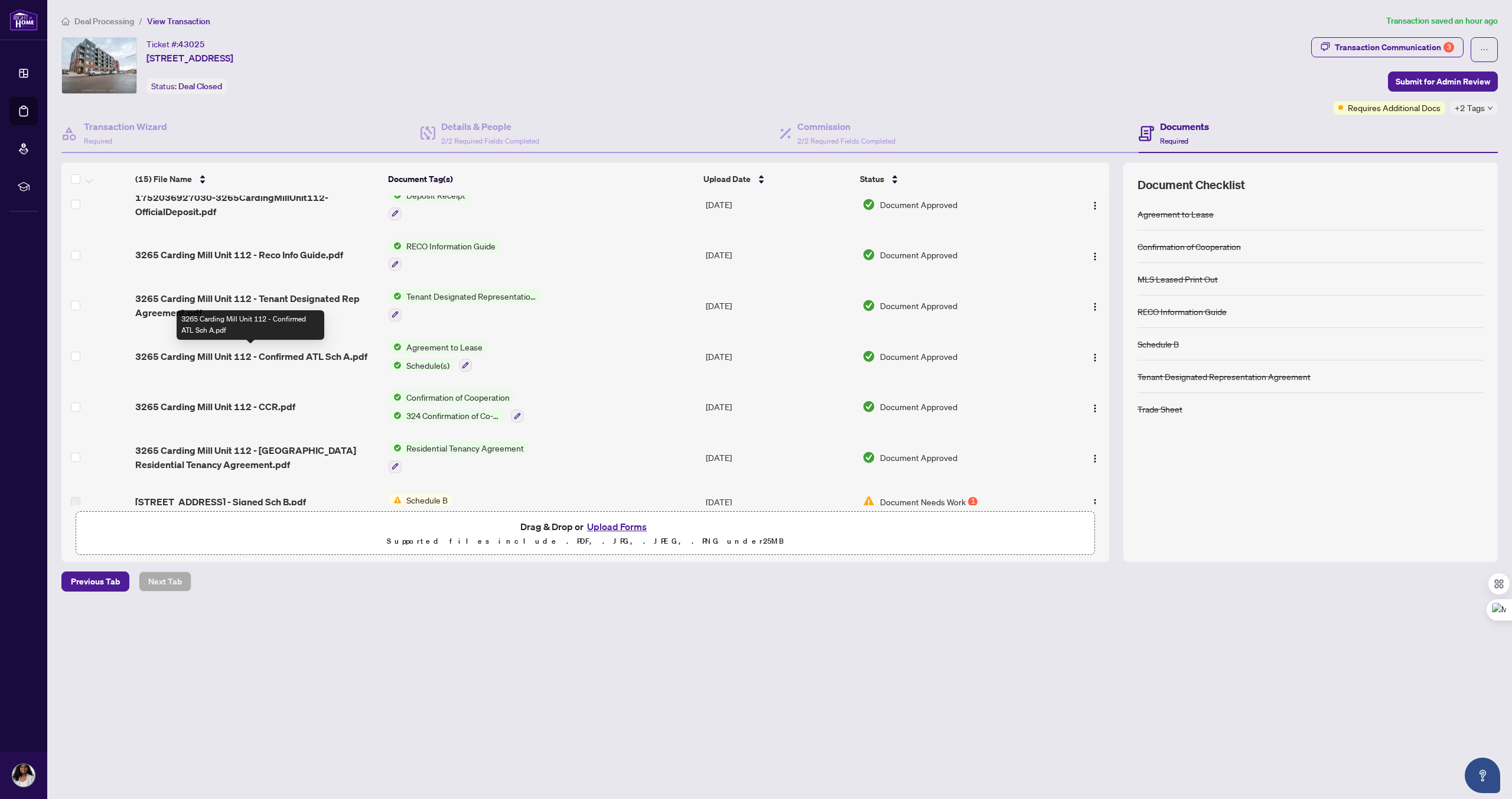
click at [186, 352] on span "3265 Carding Mill Unit 112 - Confirmed ATL Sch A.pdf" at bounding box center [251, 356] width 232 height 14
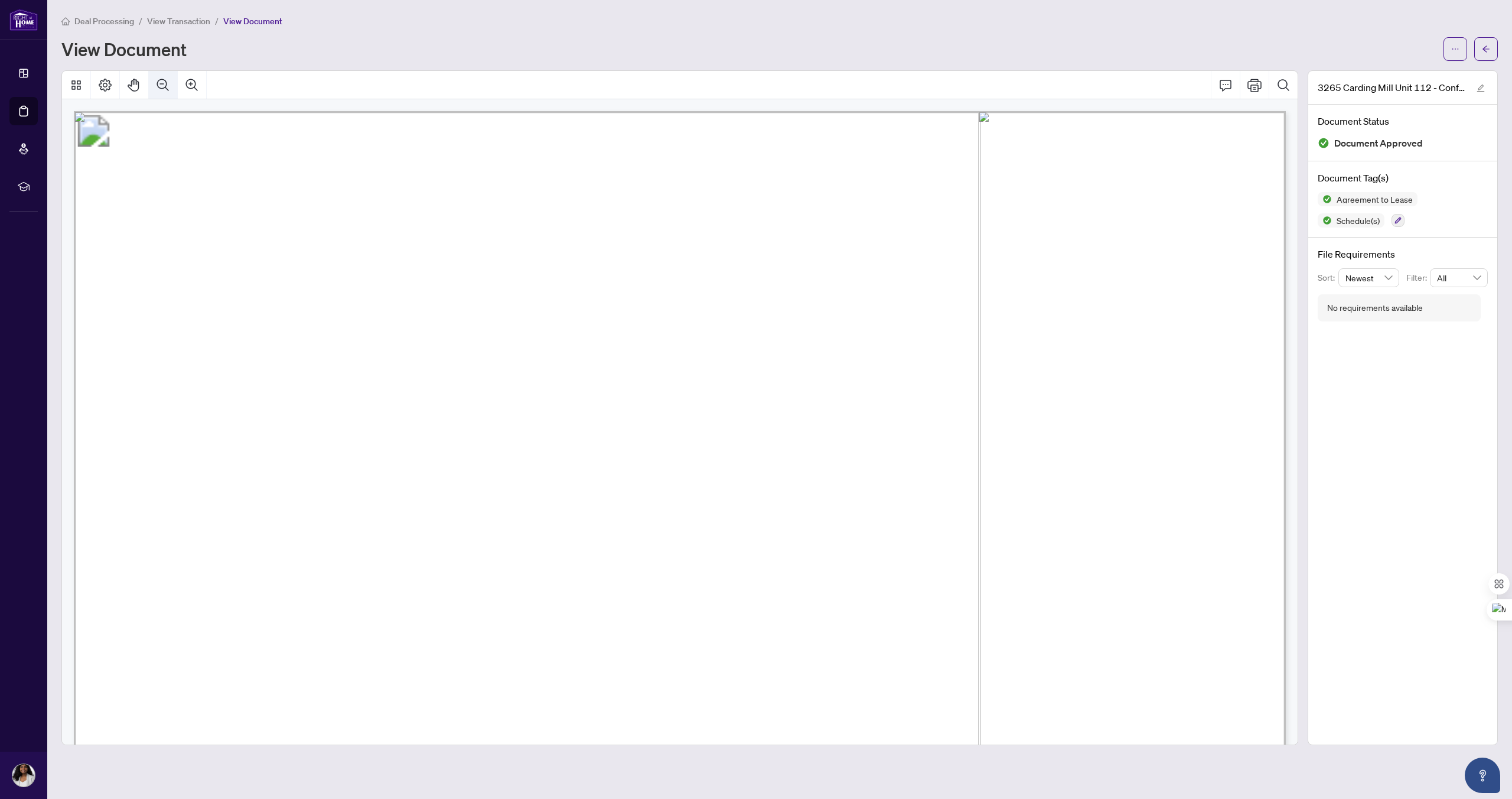
click at [167, 85] on icon "Zoom Out" at bounding box center [162, 85] width 14 height 14
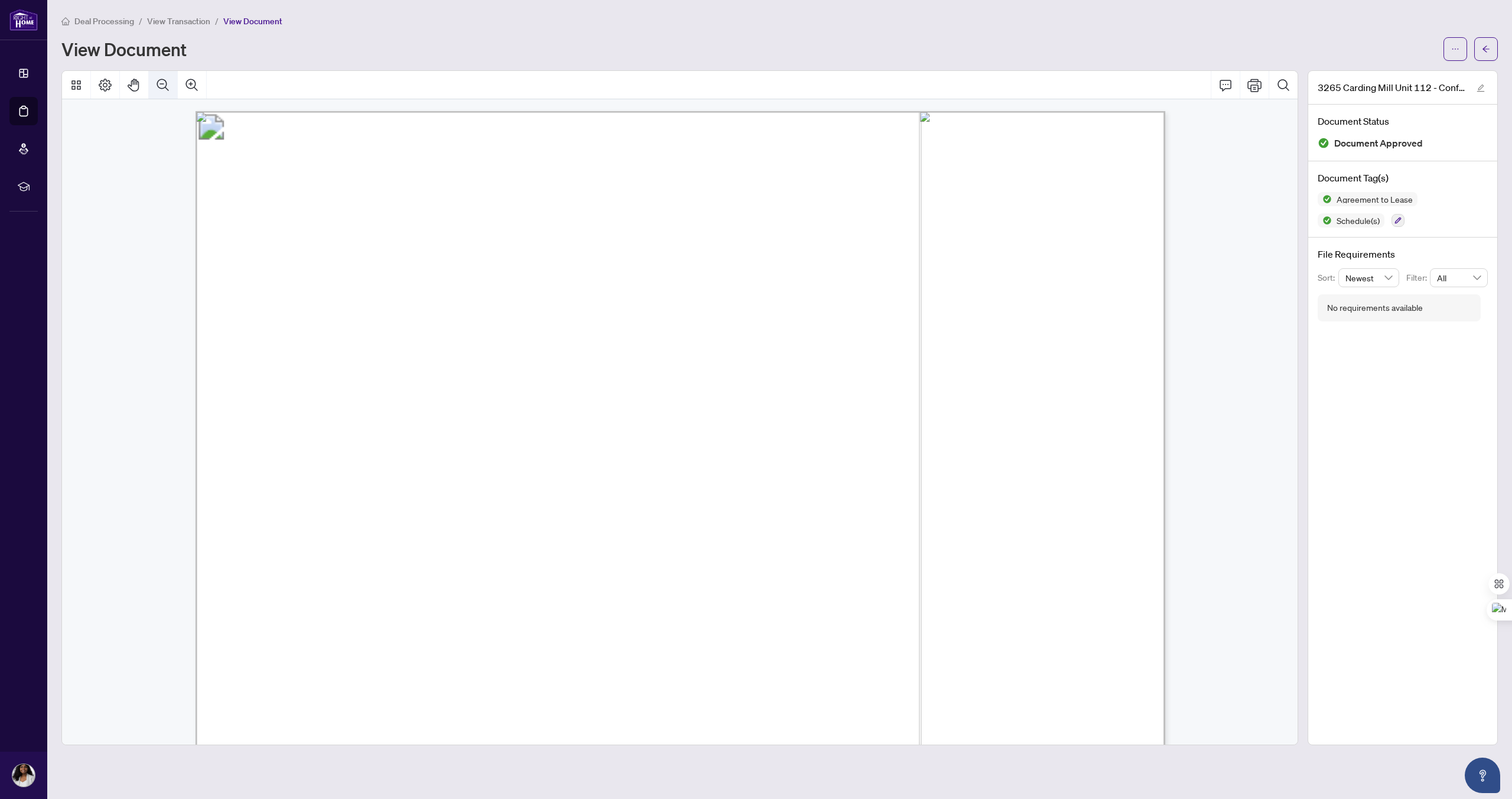
click at [167, 85] on icon "Zoom Out" at bounding box center [162, 85] width 14 height 14
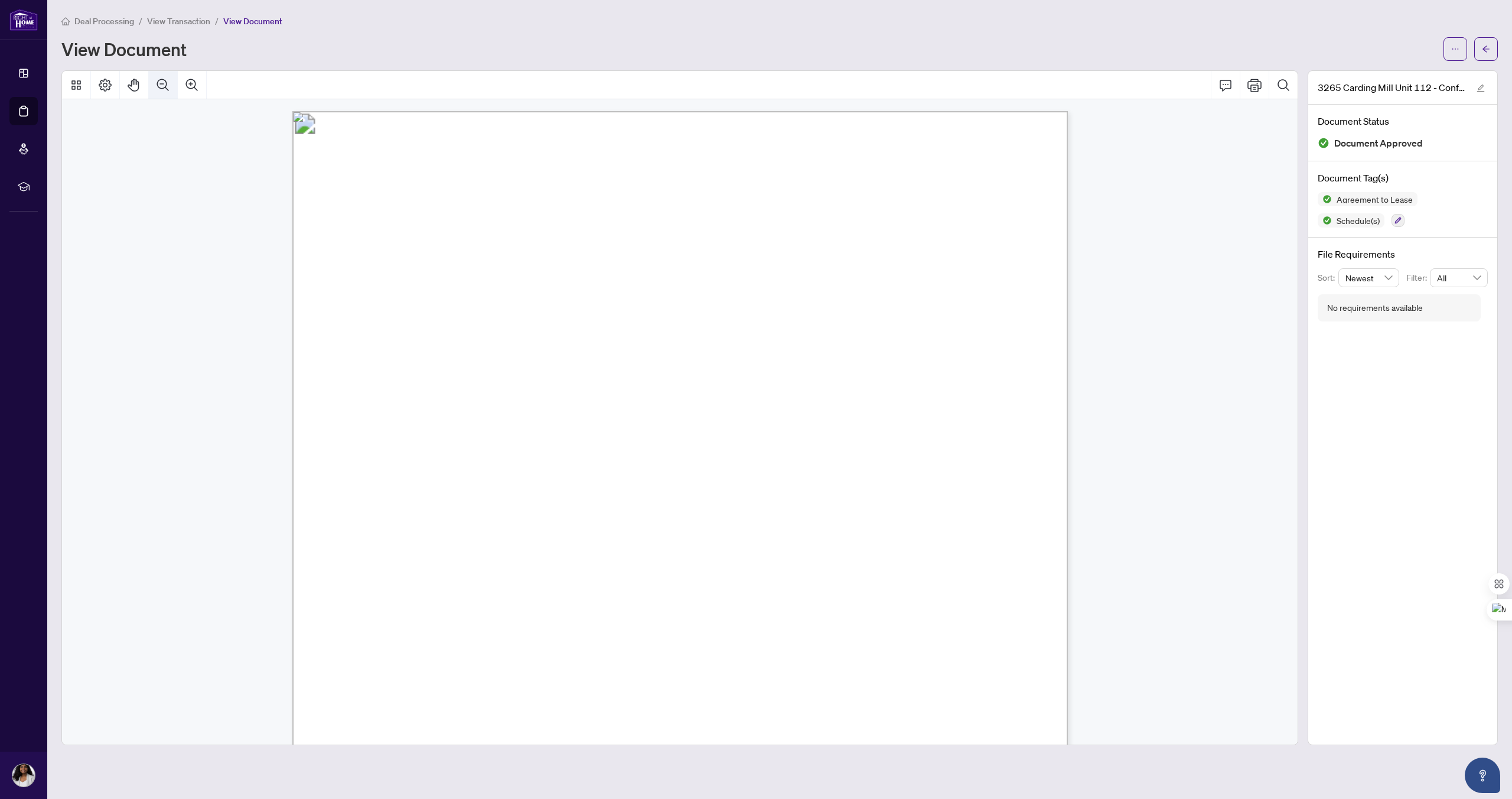
click at [167, 85] on icon "Zoom Out" at bounding box center [162, 85] width 14 height 14
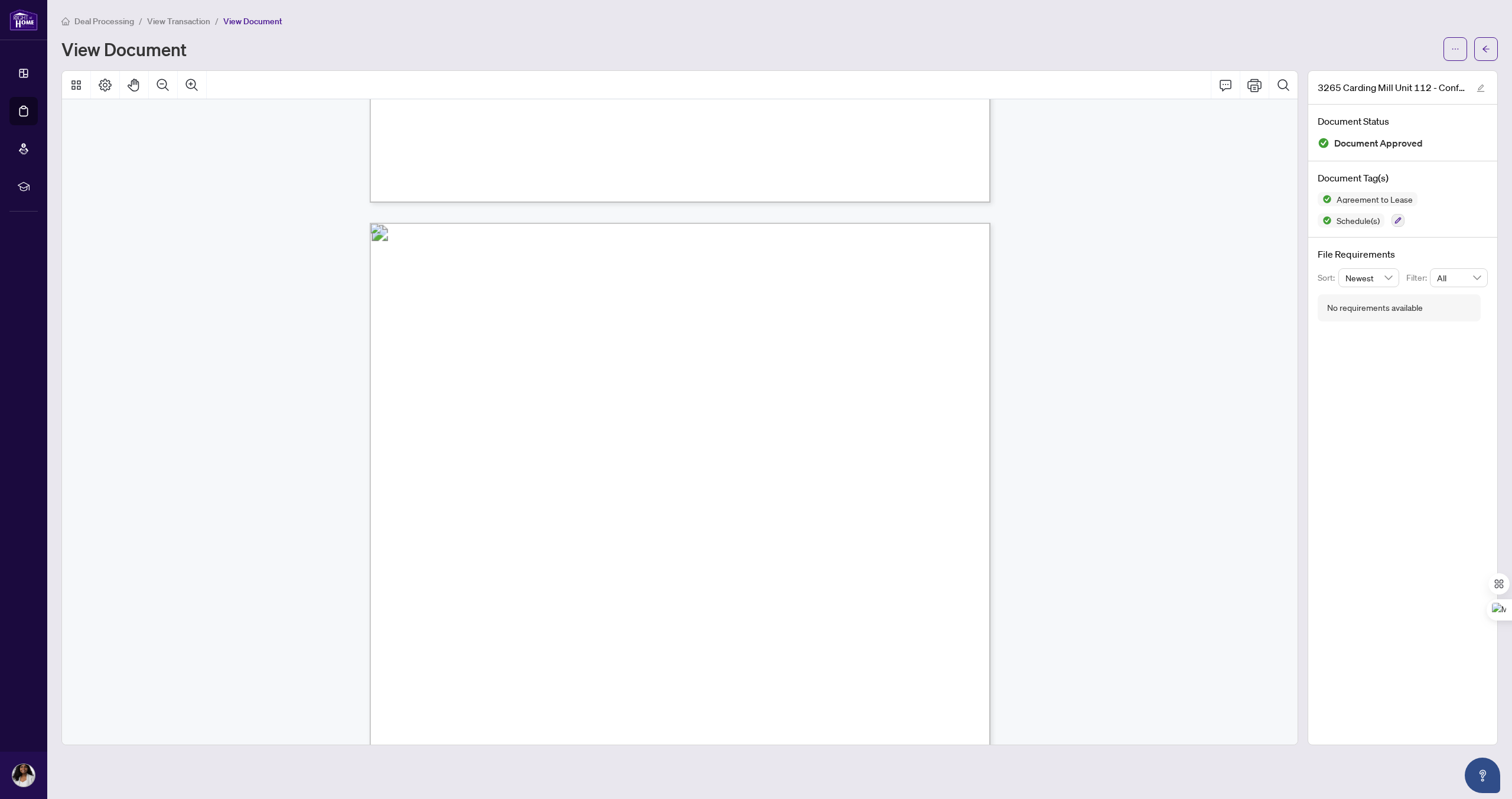
scroll to position [2383, 0]
